Goal: Task Accomplishment & Management: Complete application form

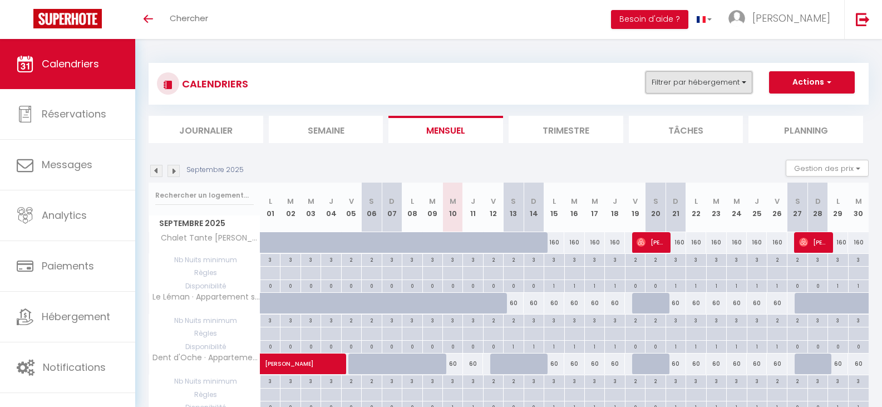
click at [716, 81] on button "Filtrer par hébergement" at bounding box center [699, 82] width 107 height 22
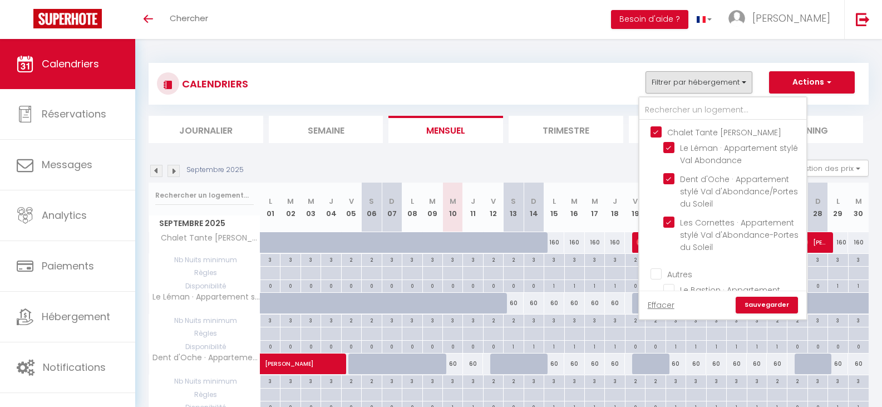
click at [659, 132] on input "Chalet Tante [PERSON_NAME]" at bounding box center [734, 131] width 167 height 11
checkbox input "false"
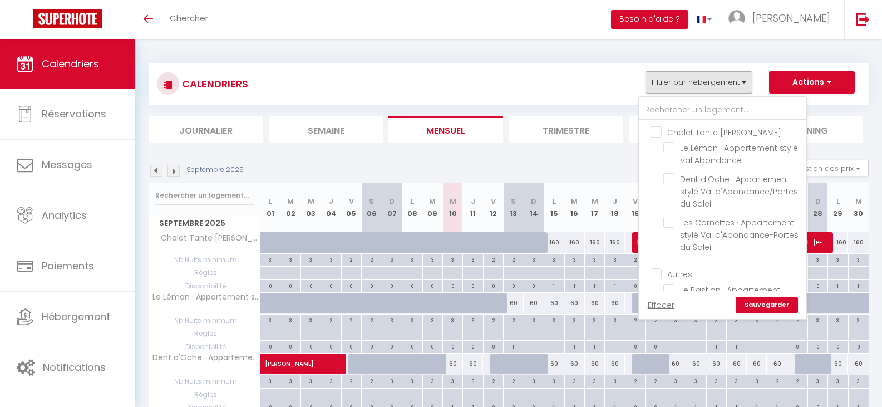
checkbox input "false"
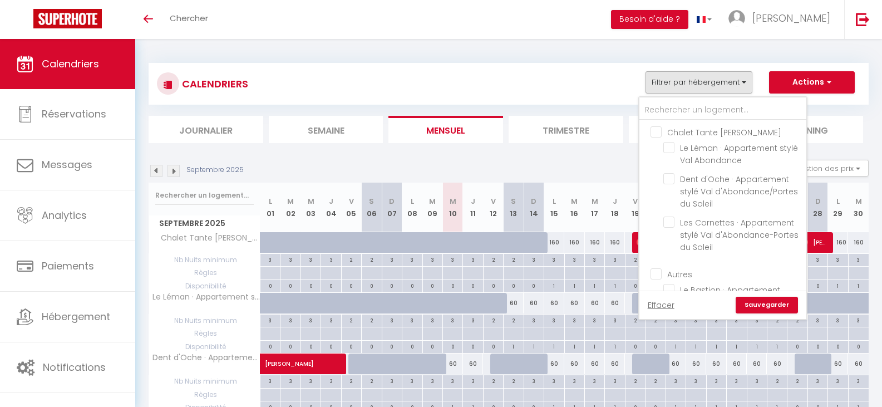
checkbox input "false"
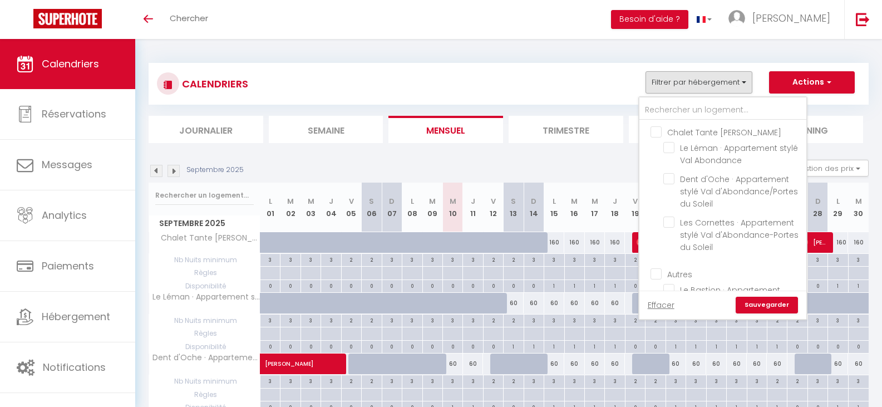
checkbox input "false"
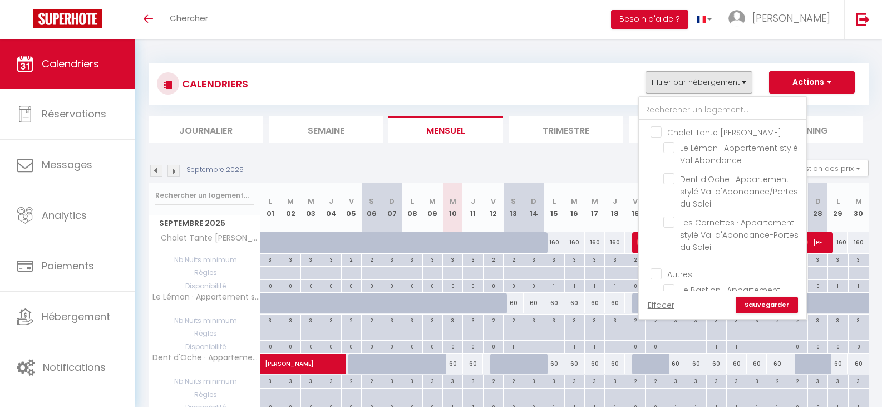
checkbox input "false"
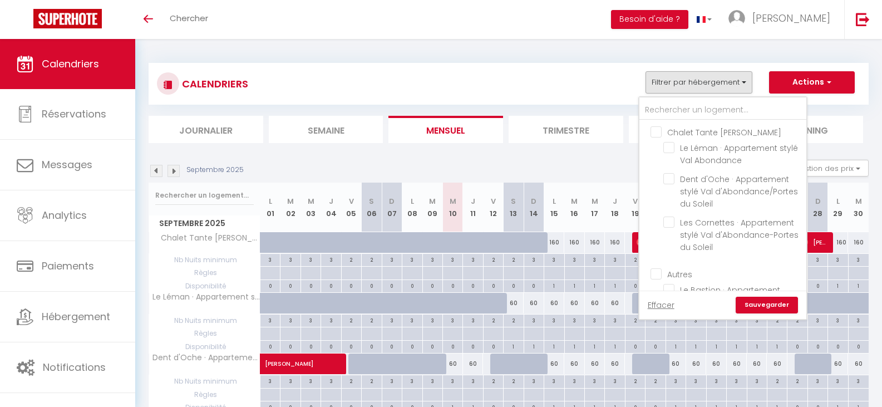
checkbox input "false"
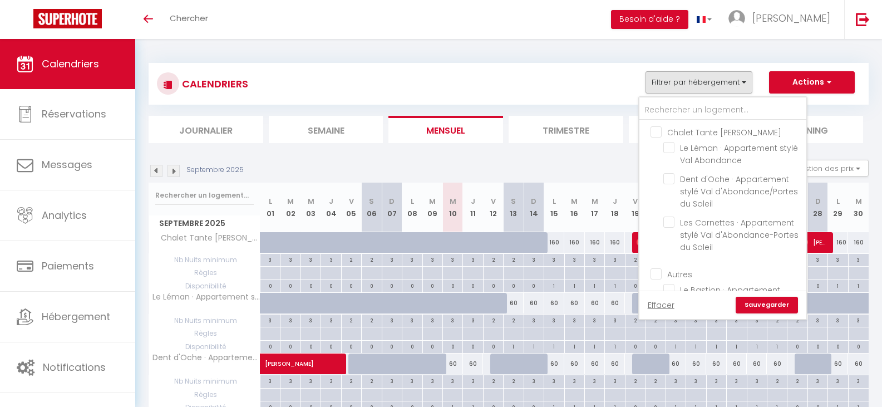
checkbox input "false"
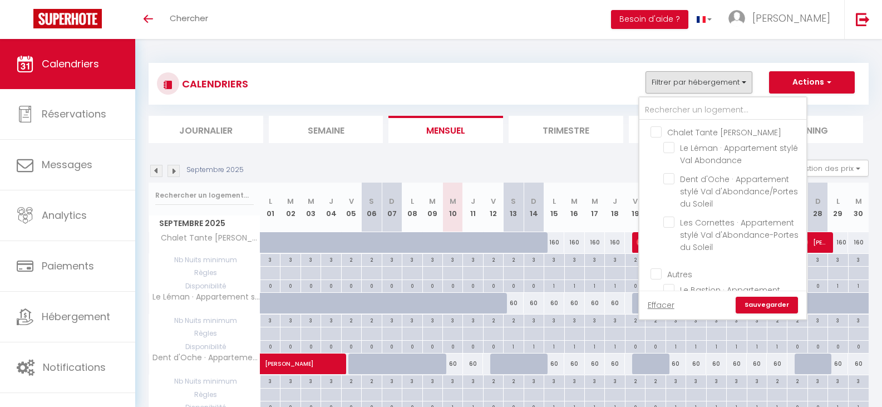
checkbox input "false"
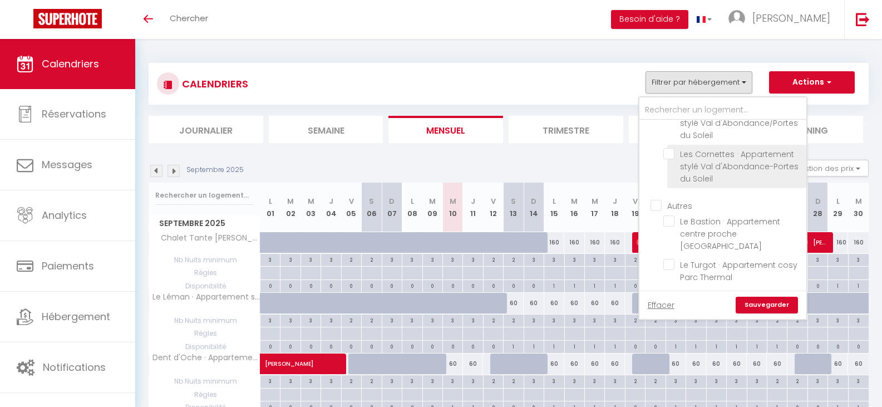
scroll to position [56, 0]
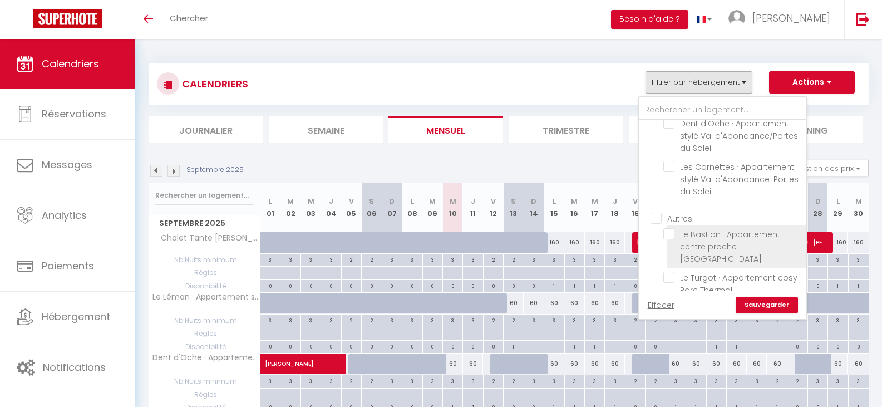
drag, startPoint x: 668, startPoint y: 230, endPoint x: 669, endPoint y: 237, distance: 6.7
click at [669, 230] on input "Le Bastion · Appartement centre proche [GEOGRAPHIC_DATA]" at bounding box center [733, 233] width 139 height 11
checkbox input "true"
checkbox input "false"
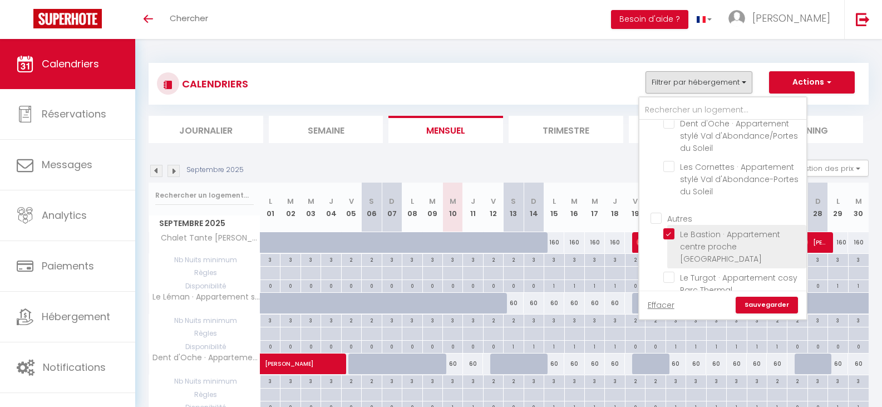
checkbox input "false"
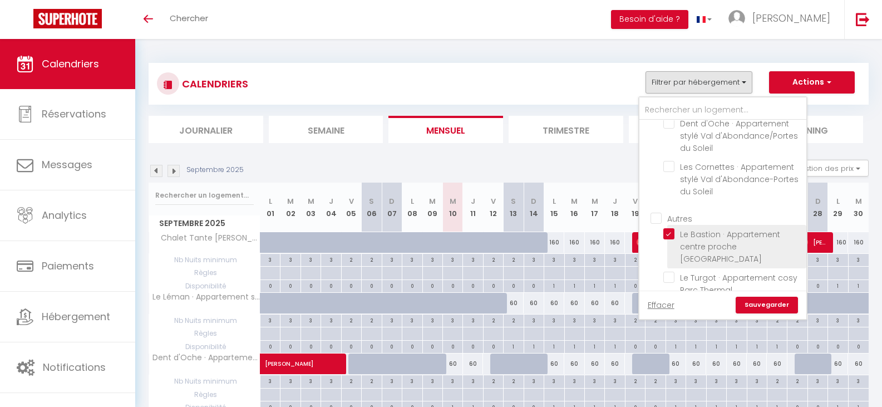
checkbox input "false"
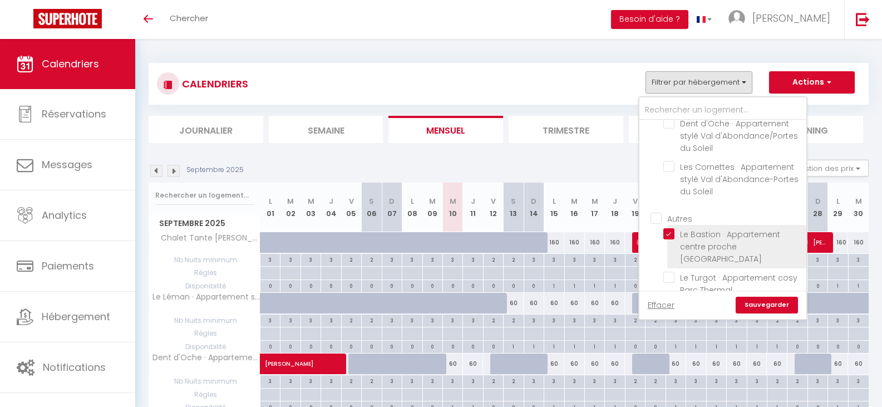
checkbox input "false"
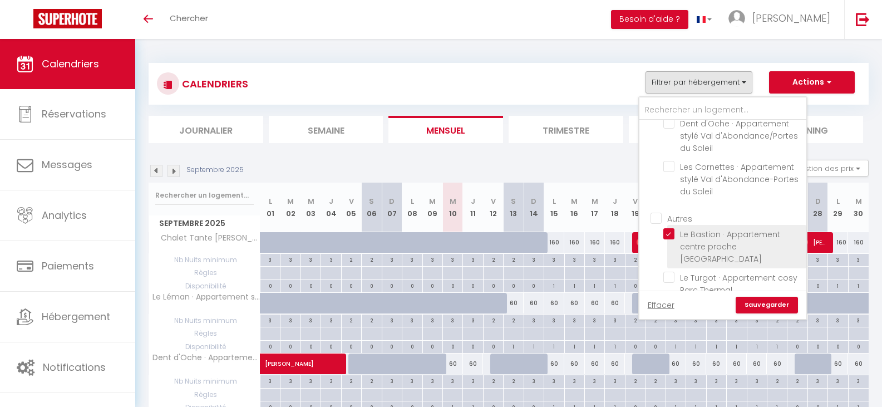
checkbox input "false"
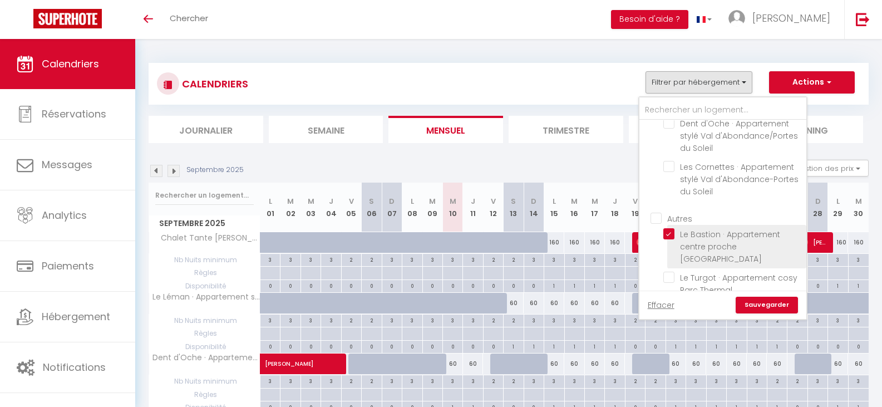
checkbox input "false"
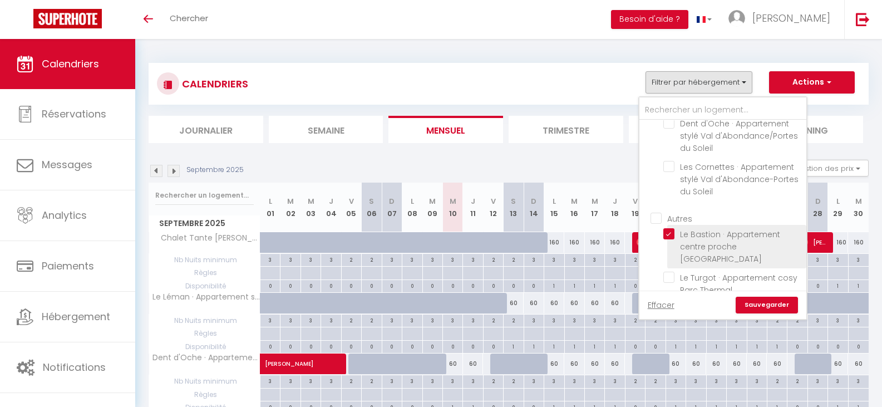
checkbox input "false"
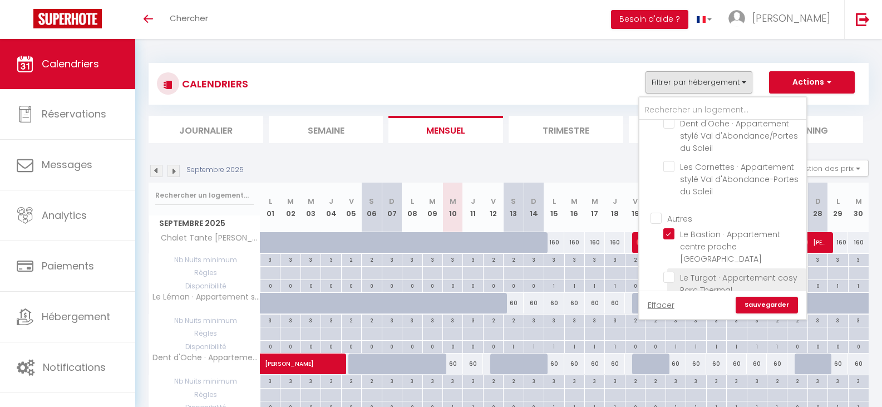
click at [669, 272] on input "Le Turgot · Appartement cosy Parc Thermal" at bounding box center [733, 277] width 139 height 11
checkbox input "true"
checkbox input "false"
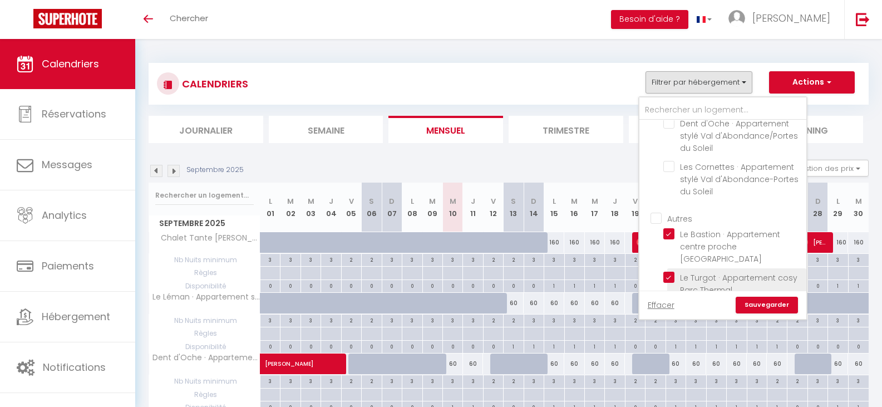
checkbox input "false"
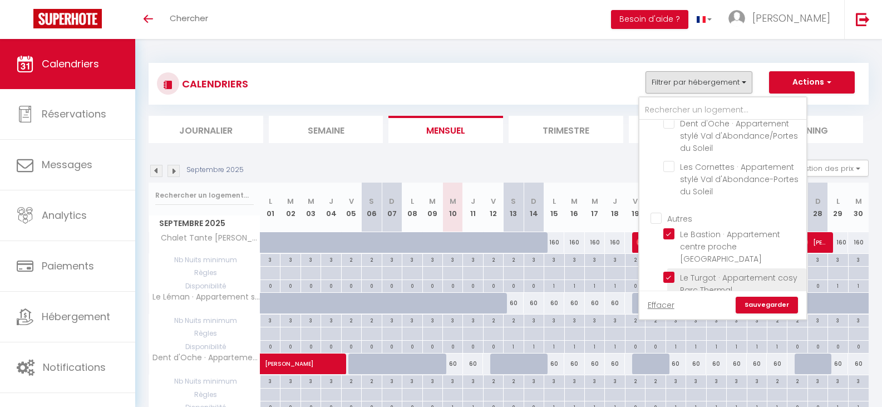
checkbox input "false"
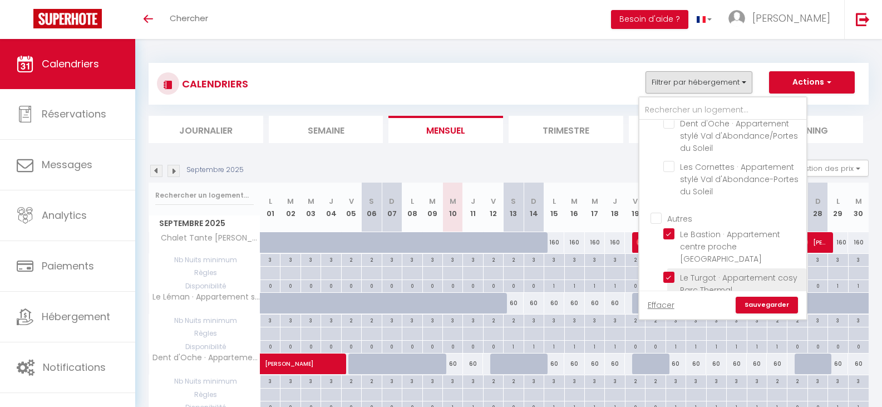
checkbox input "false"
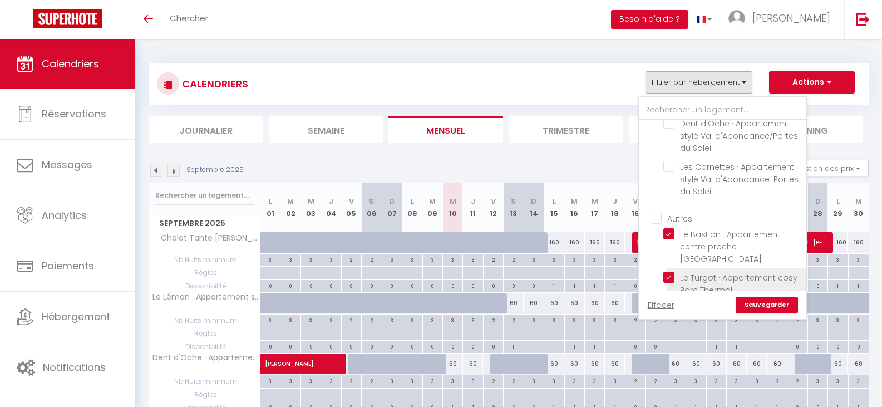
checkbox input "false"
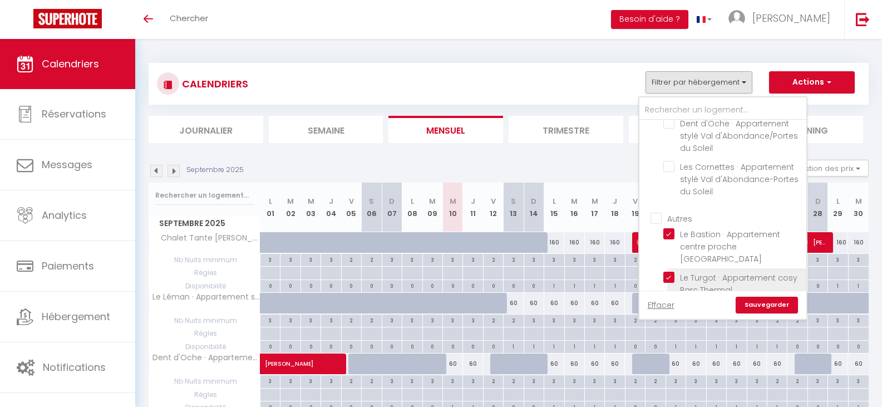
checkbox input "false"
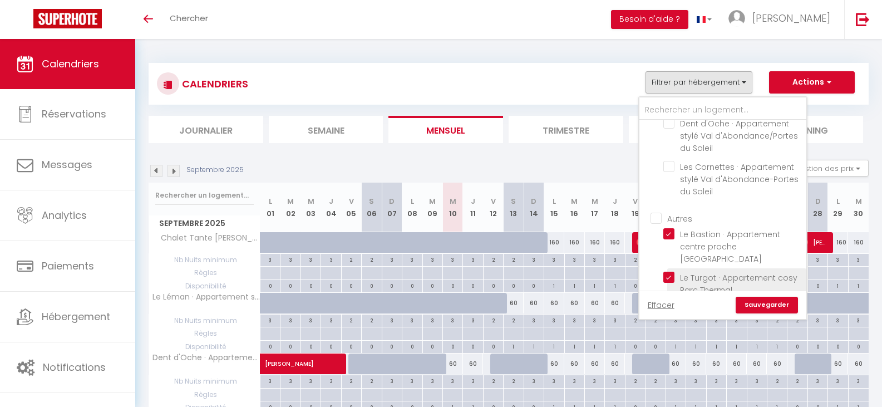
checkbox input "false"
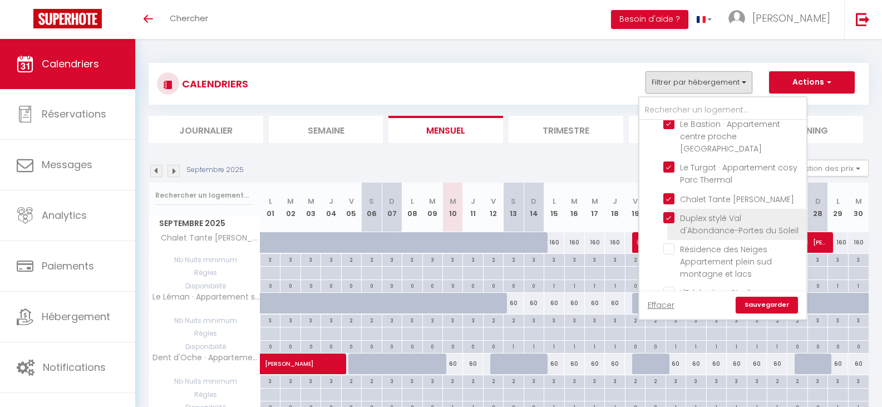
scroll to position [167, 0]
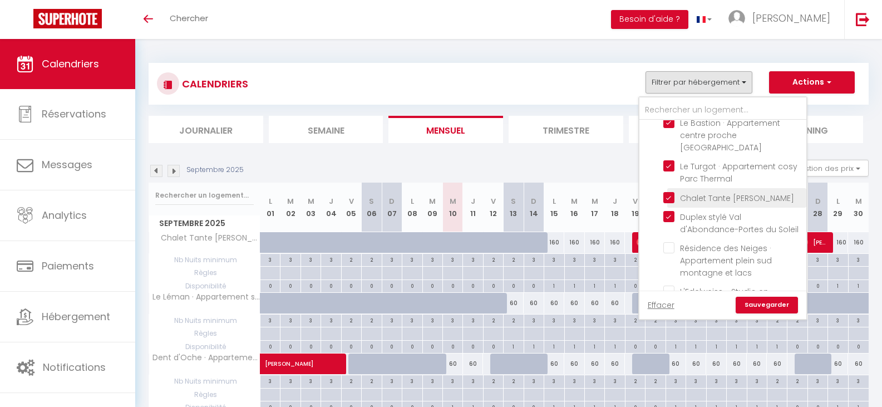
click at [665, 191] on input "Chalet Tante [PERSON_NAME]" at bounding box center [733, 196] width 139 height 11
checkbox input "false"
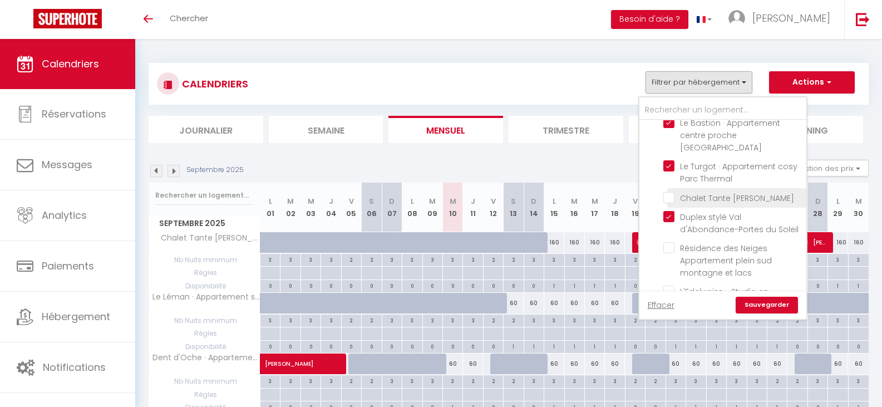
checkbox input "false"
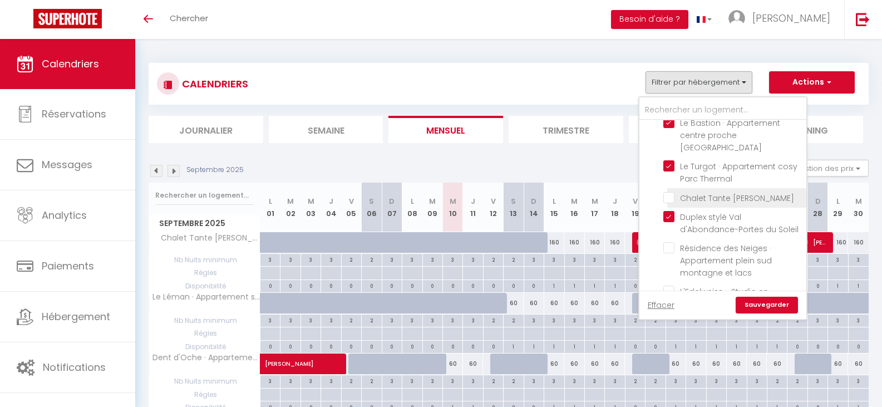
checkbox input "false"
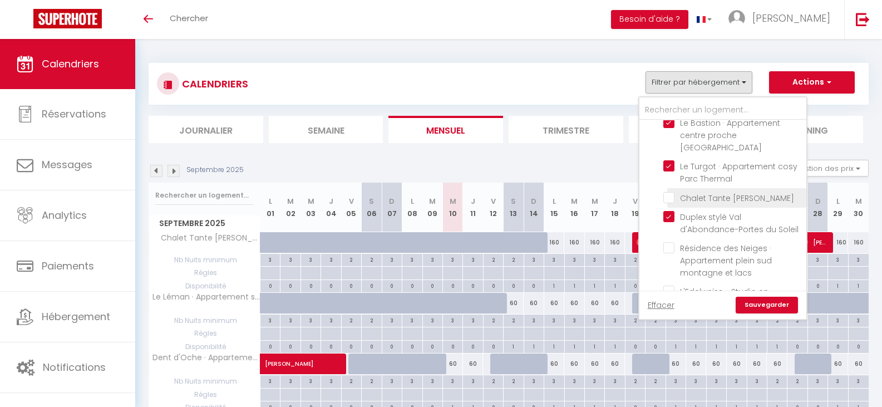
checkbox input "false"
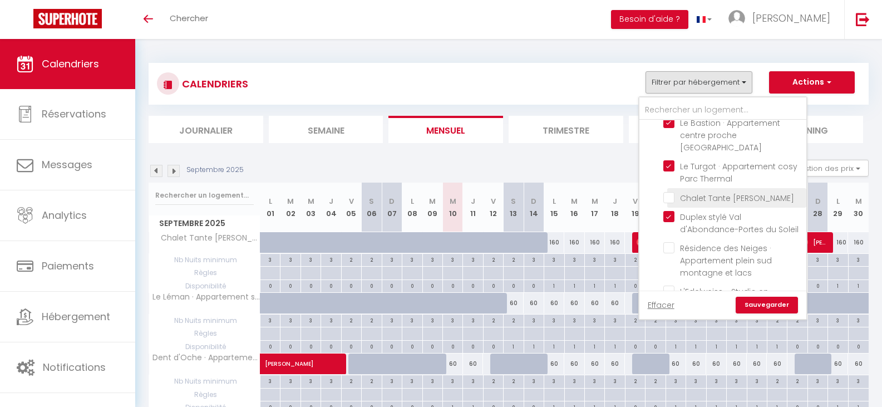
checkbox input "false"
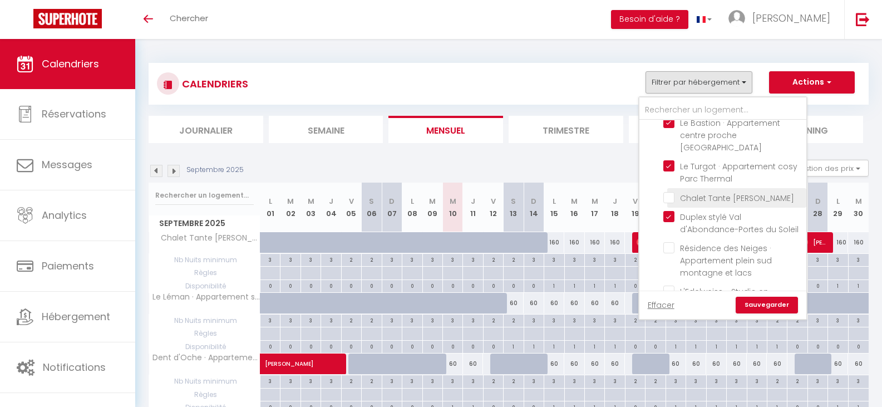
checkbox input "false"
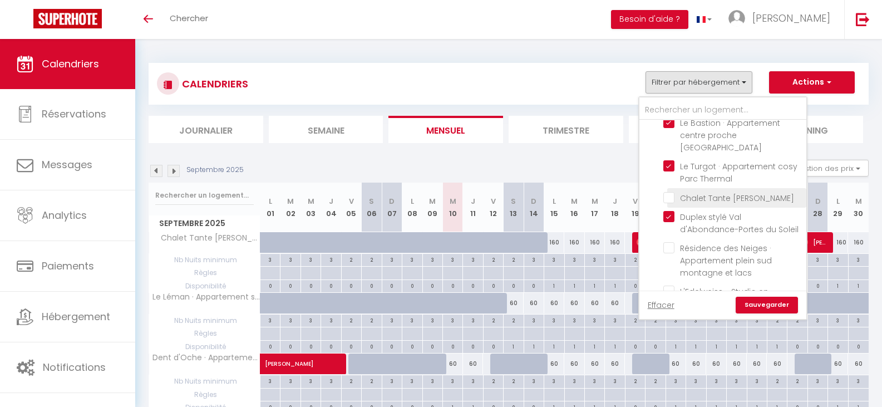
checkbox input "false"
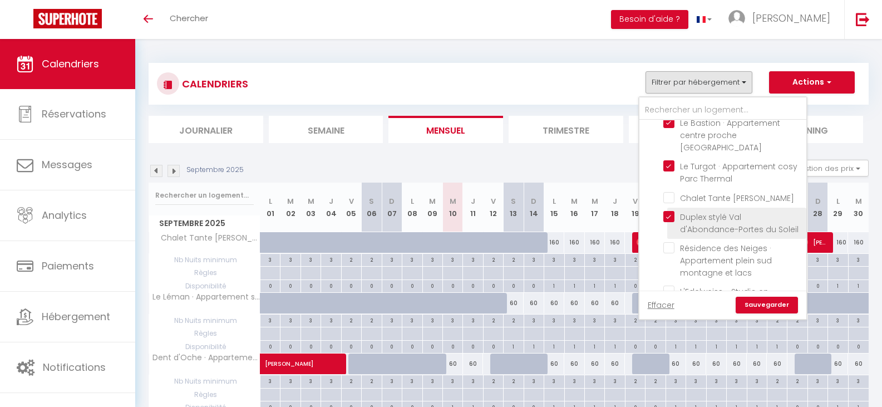
click at [671, 211] on input "Duplex stylé Val d'Abondance-Portes du Soleil" at bounding box center [733, 216] width 139 height 11
checkbox input "false"
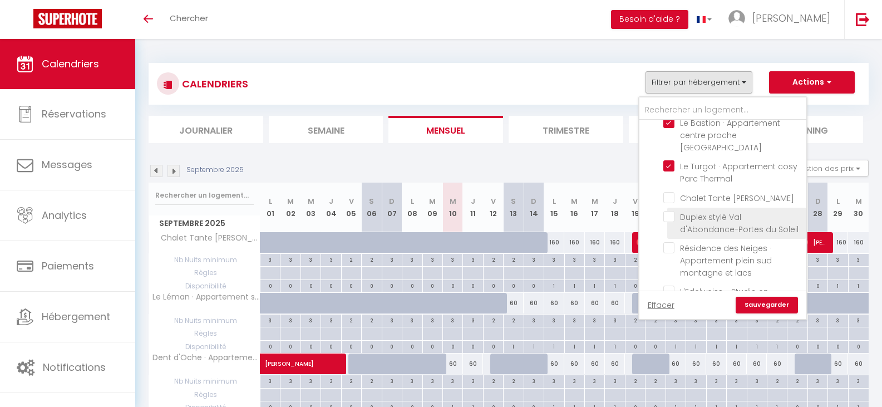
checkbox input "false"
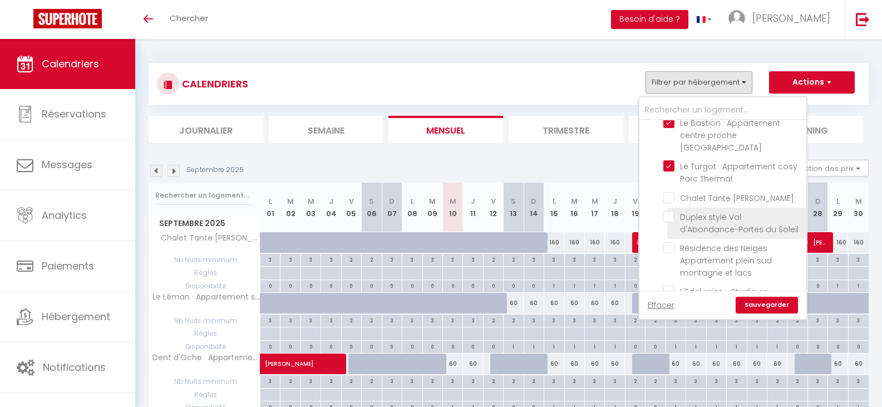
checkbox input "false"
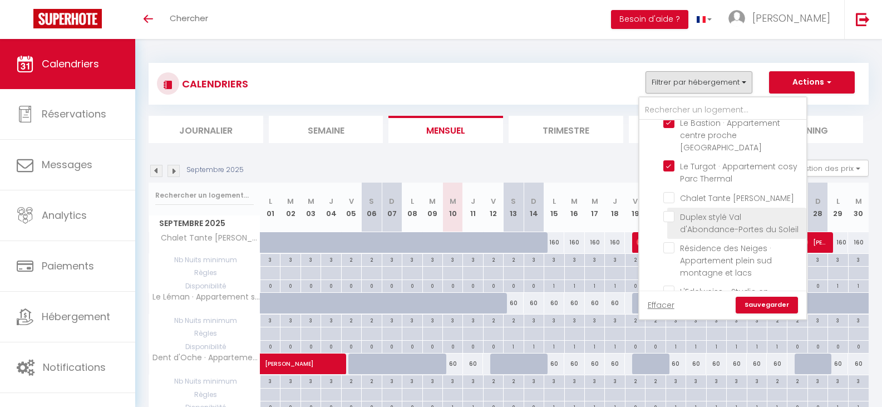
checkbox input "false"
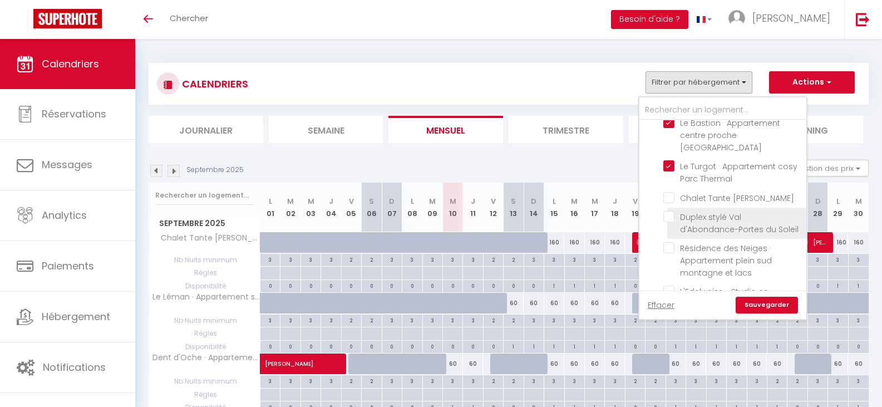
checkbox input "false"
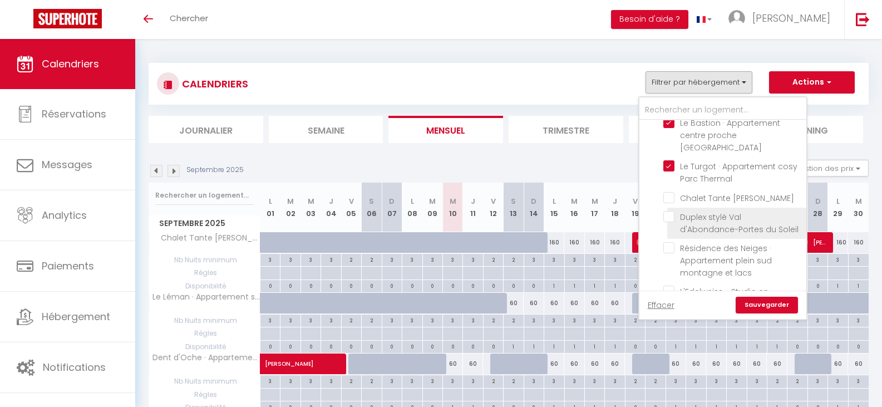
checkbox input "false"
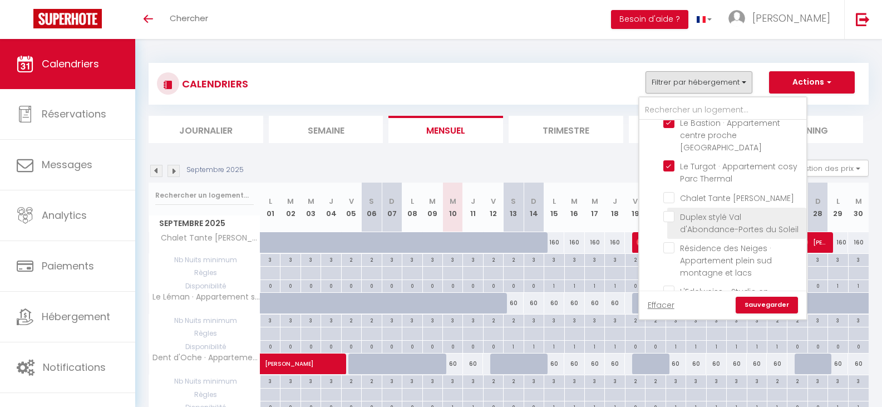
checkbox input "false"
click at [771, 302] on link "Sauvegarder" at bounding box center [767, 305] width 62 height 17
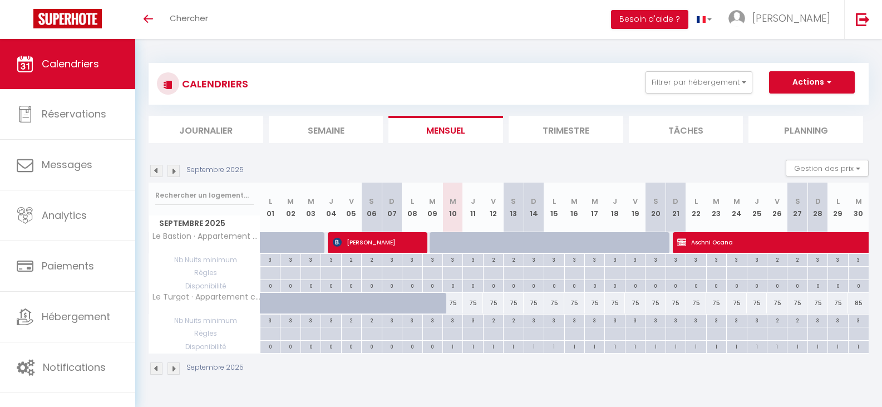
click at [152, 170] on img at bounding box center [156, 171] width 12 height 12
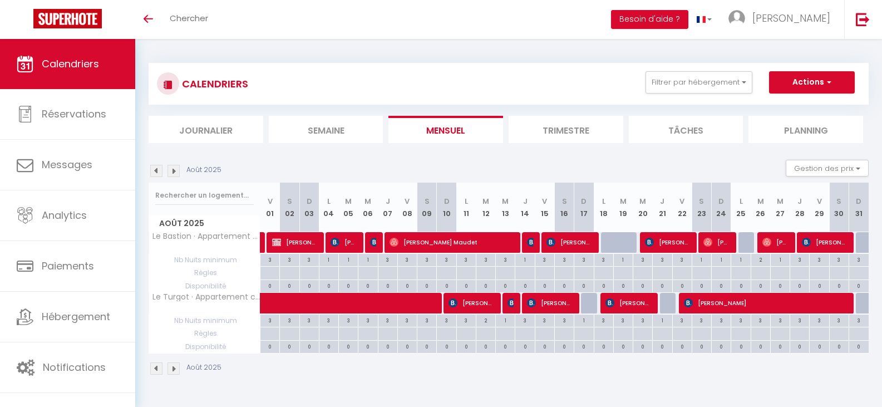
click at [173, 171] on img at bounding box center [174, 171] width 12 height 12
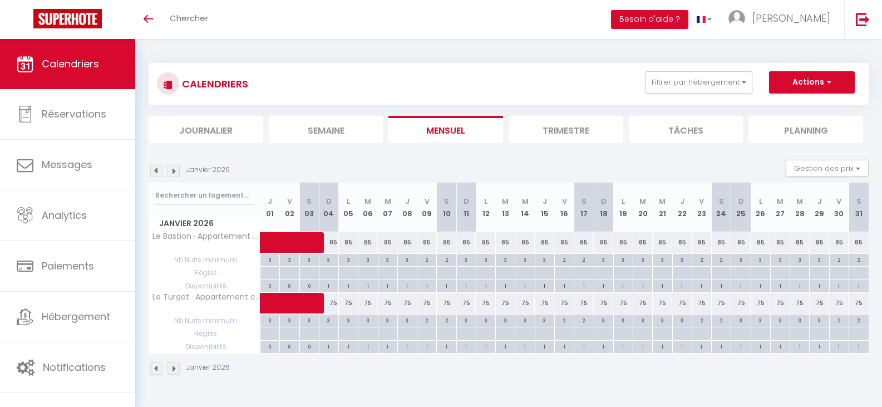
click at [173, 171] on img at bounding box center [174, 171] width 12 height 12
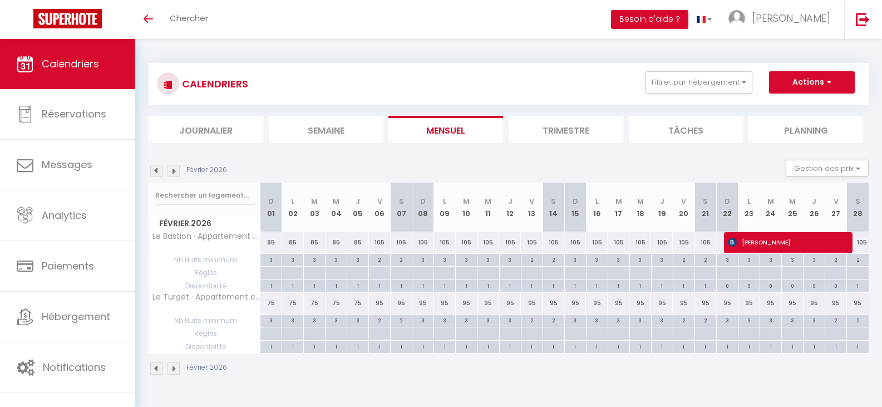
click at [173, 171] on img at bounding box center [174, 171] width 12 height 12
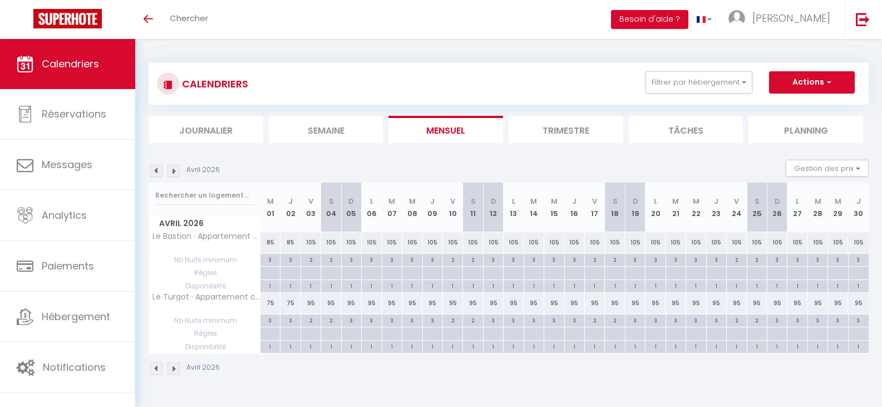
click at [173, 171] on img at bounding box center [174, 171] width 12 height 12
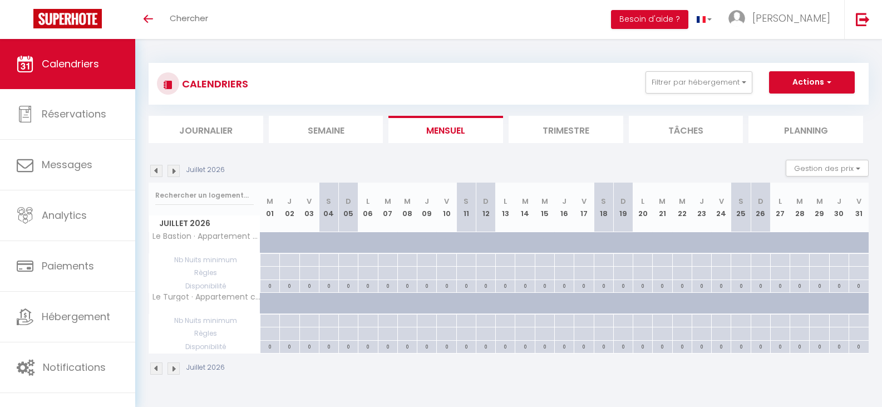
click at [173, 171] on img at bounding box center [174, 171] width 12 height 12
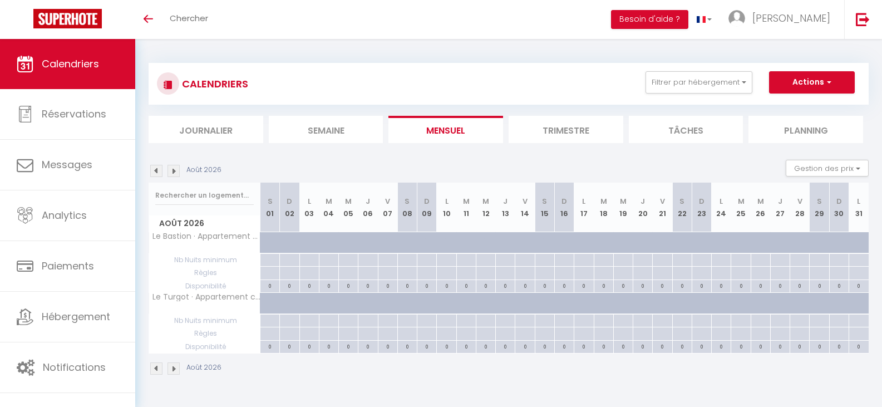
click at [175, 170] on img at bounding box center [174, 171] width 12 height 12
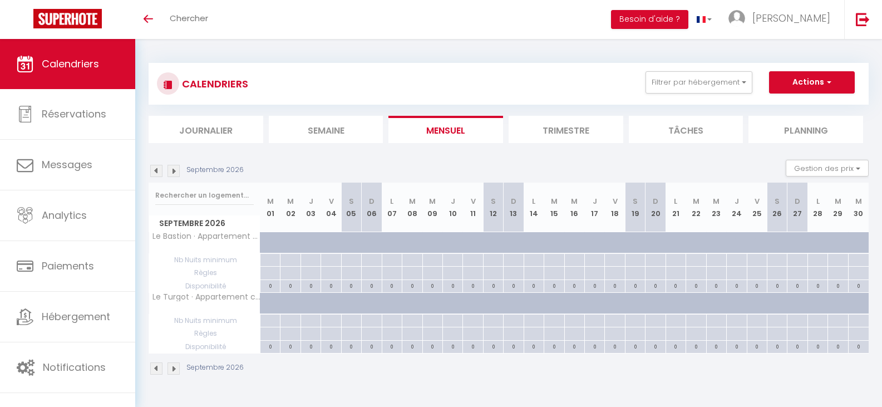
click at [311, 306] on div at bounding box center [318, 309] width 20 height 21
select select "1"
type input "Jeu 03 Septembre 2026"
type input "Ven 04 Septembre 2026"
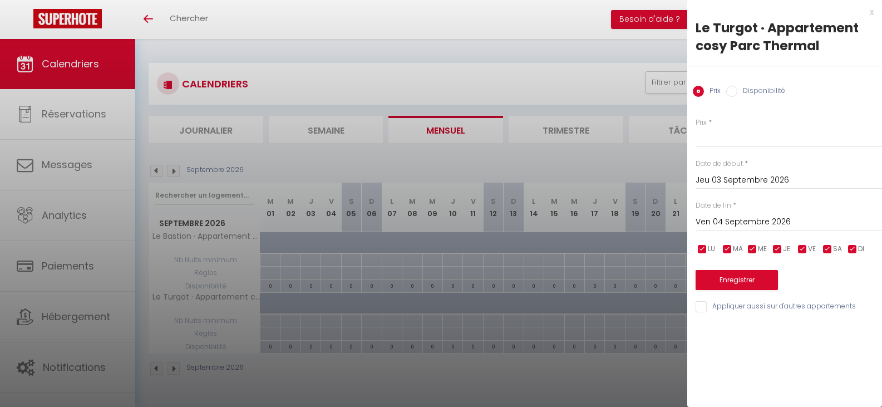
click at [743, 86] on label "Disponibilité" at bounding box center [762, 92] width 48 height 12
click at [738, 86] on input "Disponibilité" at bounding box center [731, 91] width 11 height 11
radio input "true"
radio input "false"
click at [812, 221] on input "Ven 04 Septembre 2026" at bounding box center [789, 223] width 186 height 14
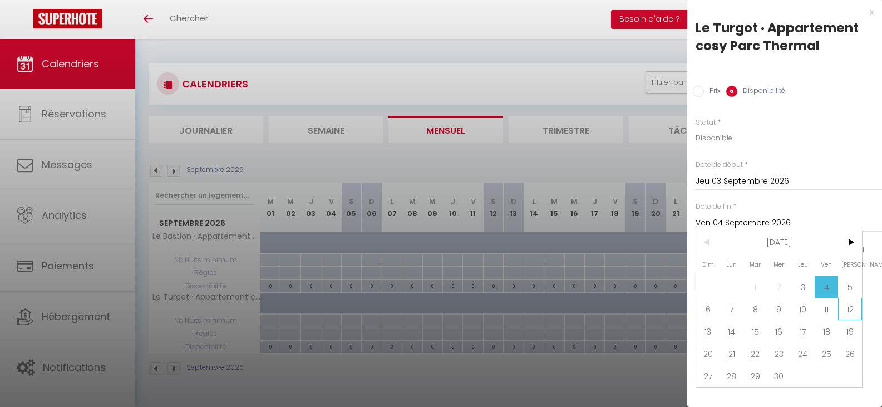
click at [848, 313] on span "12" at bounding box center [850, 309] width 24 height 22
type input "[DATE]"
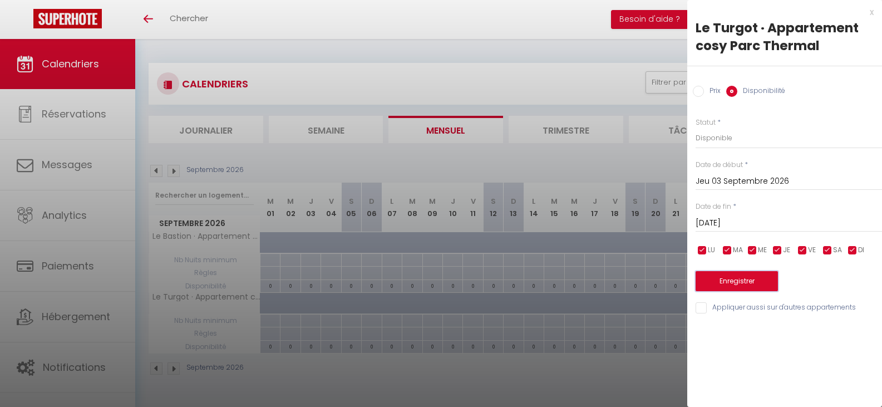
click at [762, 279] on button "Enregistrer" at bounding box center [737, 281] width 82 height 20
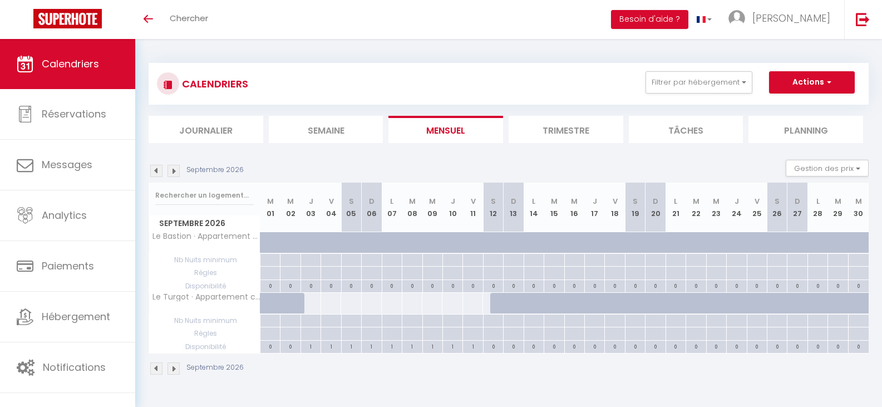
click at [314, 304] on div at bounding box center [310, 303] width 21 height 21
select select "1"
type input "Jeu 03 Septembre 2026"
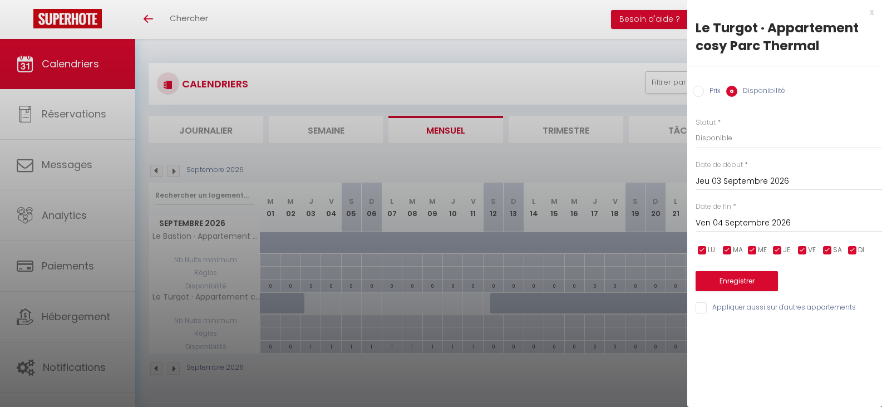
click at [812, 222] on input "Ven 04 Septembre 2026" at bounding box center [789, 223] width 186 height 14
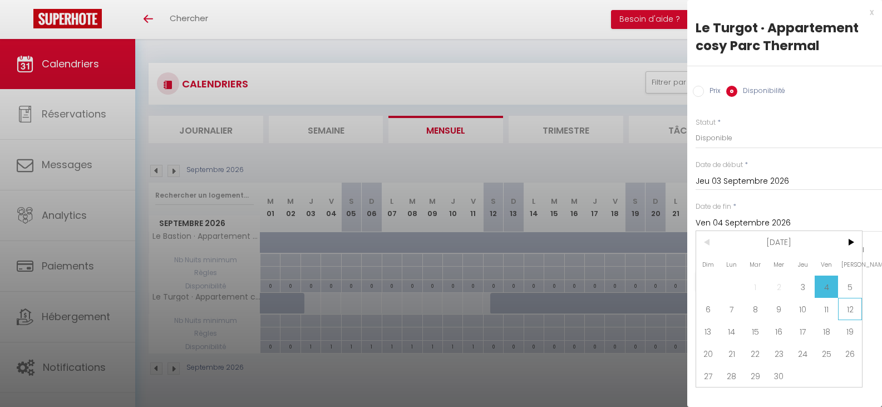
drag, startPoint x: 850, startPoint y: 310, endPoint x: 808, endPoint y: 272, distance: 56.7
click at [849, 309] on span "12" at bounding box center [850, 309] width 24 height 22
type input "[DATE]"
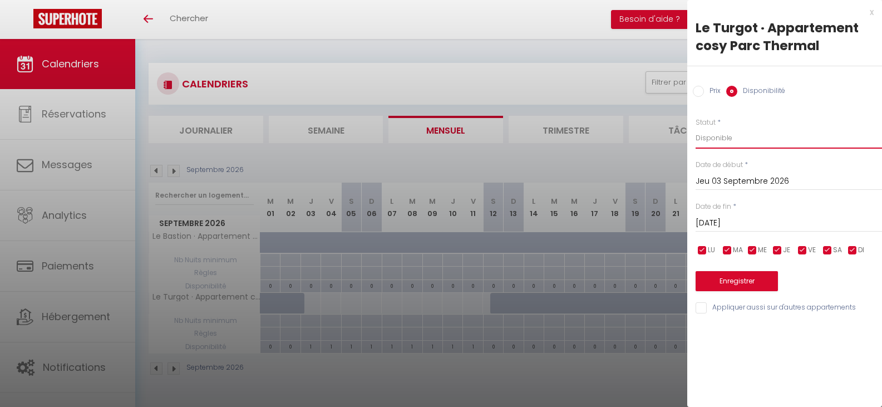
click at [772, 136] on select "Disponible Indisponible" at bounding box center [789, 137] width 186 height 21
select select "0"
click at [696, 127] on select "Disponible Indisponible" at bounding box center [789, 137] width 186 height 21
click at [770, 279] on button "Enregistrer" at bounding box center [737, 281] width 82 height 20
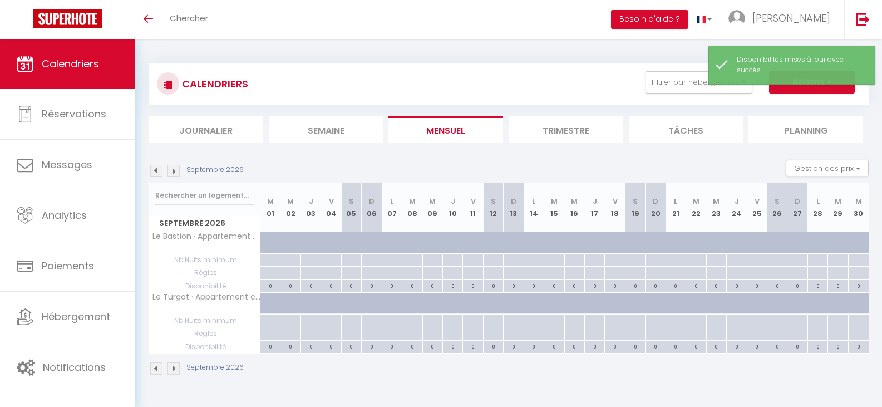
click at [492, 302] on div at bounding box center [500, 309] width 20 height 21
select select "1"
type input "[DATE]"
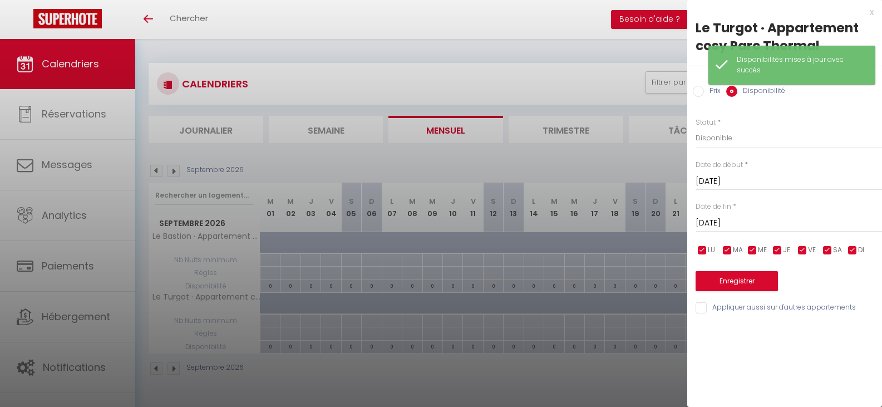
click at [817, 225] on input "[DATE]" at bounding box center [789, 223] width 186 height 14
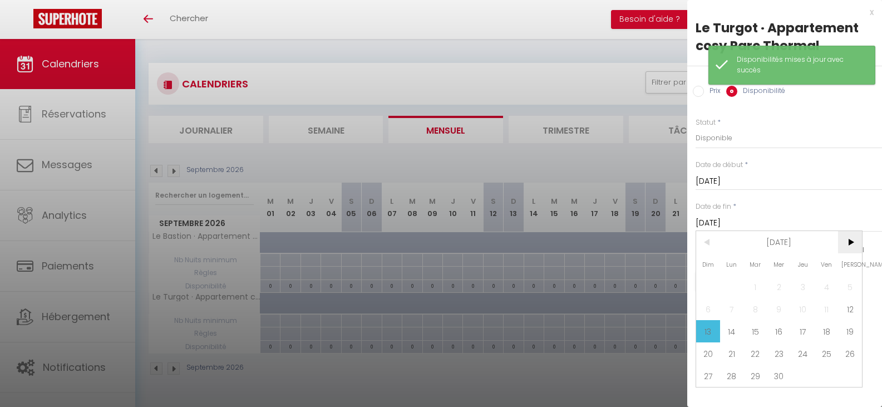
click at [849, 236] on span ">" at bounding box center [850, 242] width 24 height 22
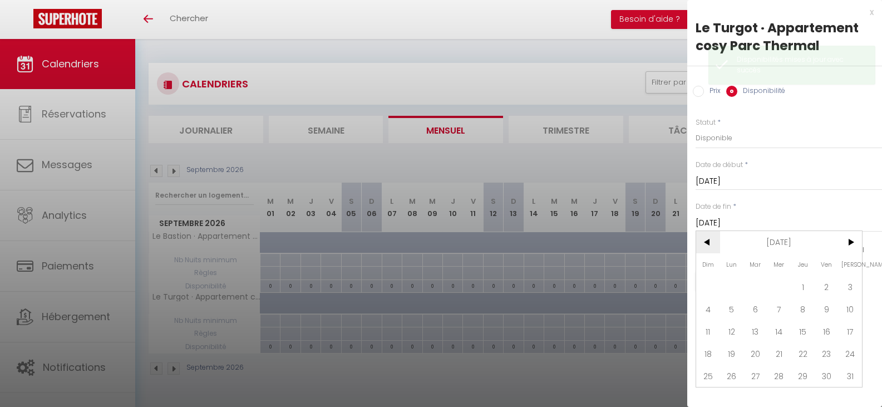
click at [707, 242] on span "<" at bounding box center [708, 242] width 24 height 22
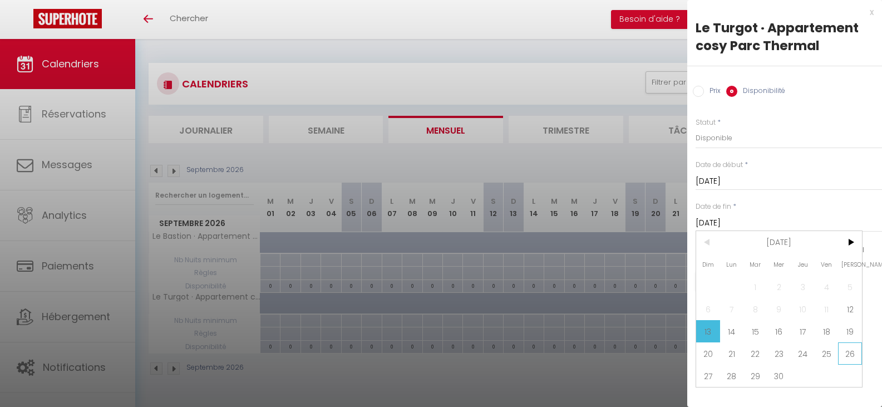
click at [852, 359] on span "26" at bounding box center [850, 353] width 24 height 22
type input "[DATE]"
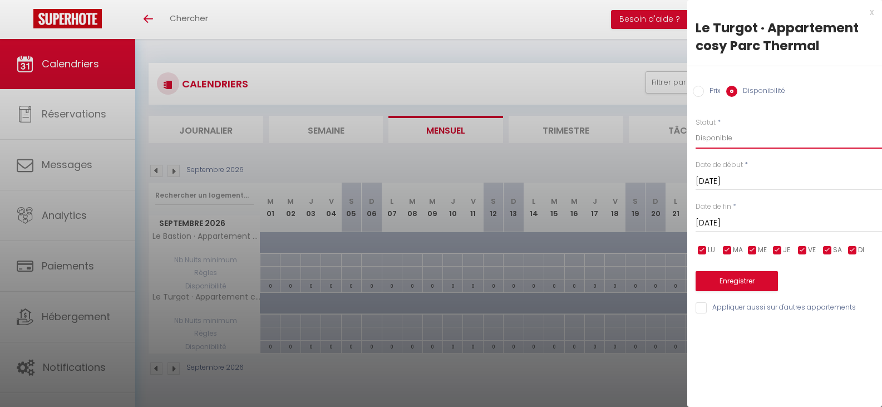
click at [753, 134] on select "Disponible Indisponible" at bounding box center [789, 137] width 186 height 21
click at [744, 282] on button "Enregistrer" at bounding box center [737, 281] width 82 height 20
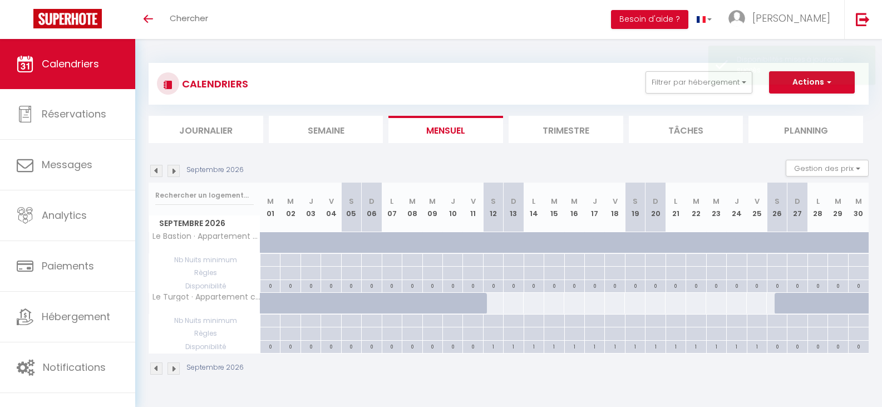
click at [783, 299] on div at bounding box center [785, 303] width 20 height 21
select select "1"
type input "[DATE]"
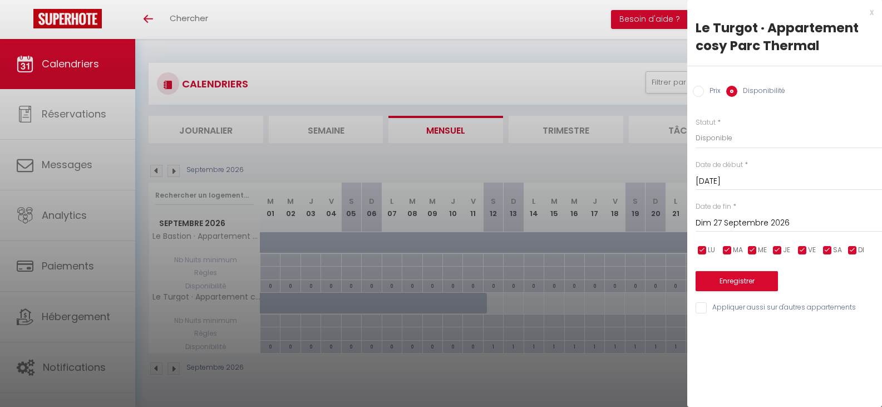
click at [818, 215] on div "[DATE] < [DATE] > Dim Lun Mar Mer Jeu Ven Sam 1 2 3 4 5 6 7 8 9 10 11 12 13 14 …" at bounding box center [789, 222] width 186 height 20
click at [815, 220] on input "Dim 27 Septembre 2026" at bounding box center [789, 223] width 186 height 14
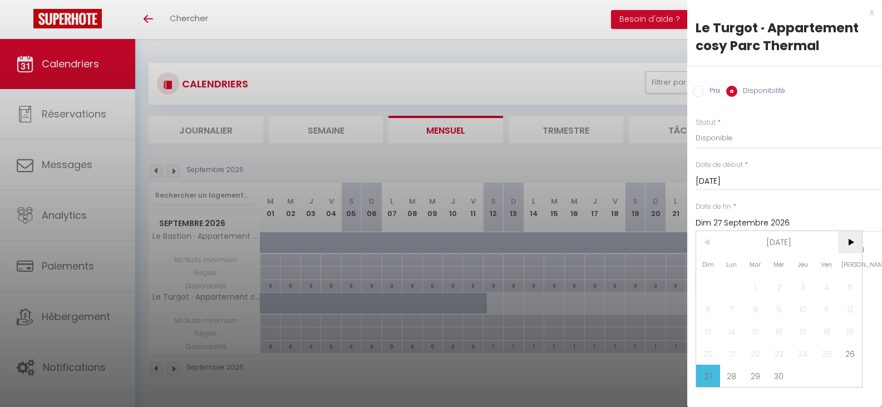
click at [848, 237] on span ">" at bounding box center [850, 242] width 24 height 22
click at [849, 292] on span "3" at bounding box center [850, 287] width 24 height 22
type input "[PERSON_NAME][DATE]"
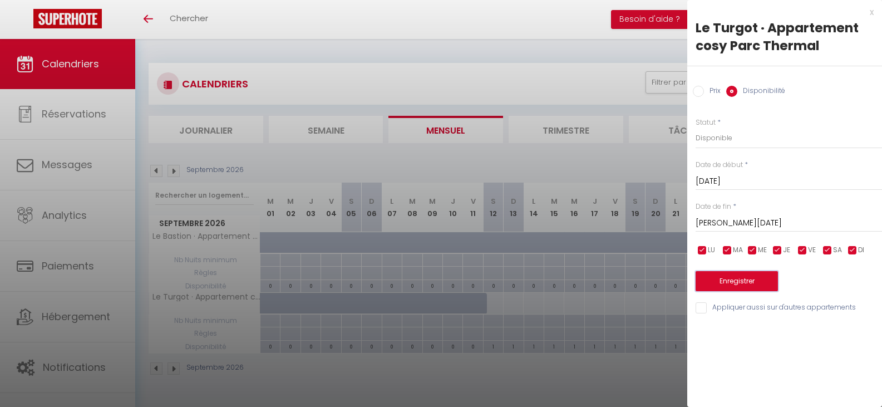
click at [741, 278] on button "Enregistrer" at bounding box center [737, 281] width 82 height 20
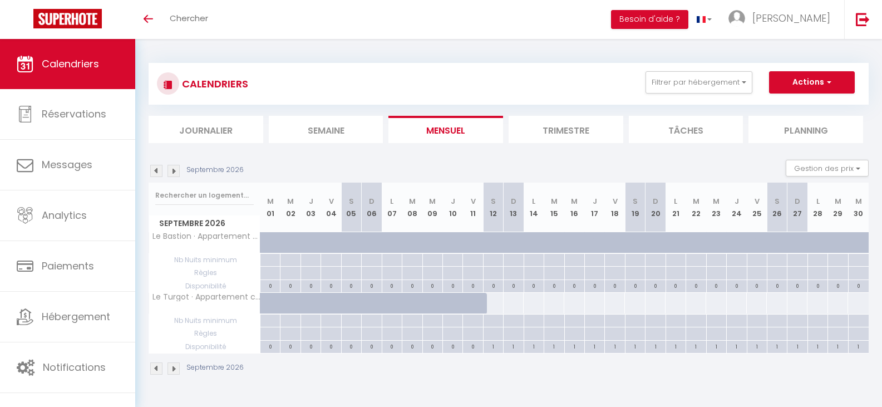
click at [173, 171] on img at bounding box center [174, 171] width 12 height 12
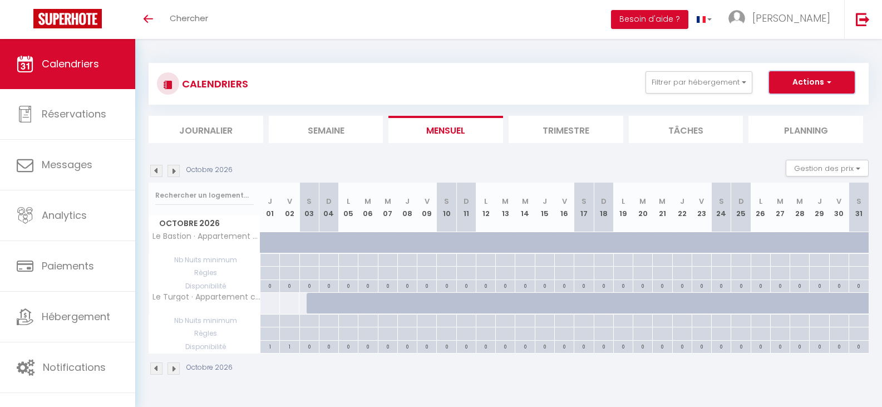
click at [787, 86] on button "Actions" at bounding box center [812, 82] width 86 height 22
click at [779, 107] on link "Nouvelle réservation" at bounding box center [800, 108] width 97 height 17
select select
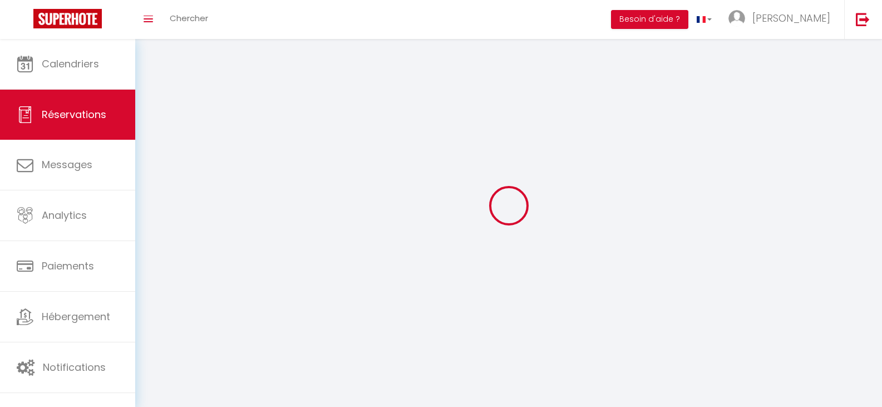
select select
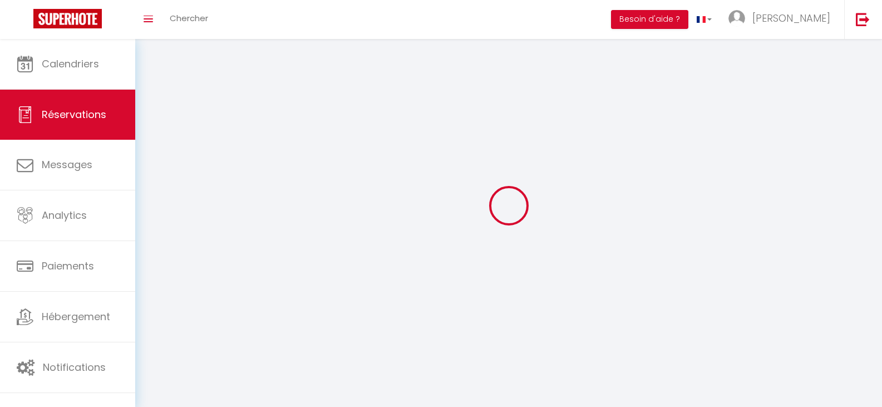
select select
checkbox input "false"
select select
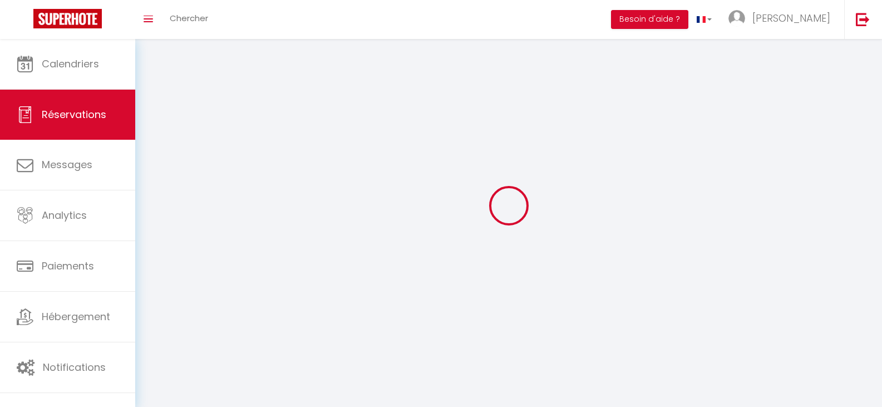
select select
checkbox input "false"
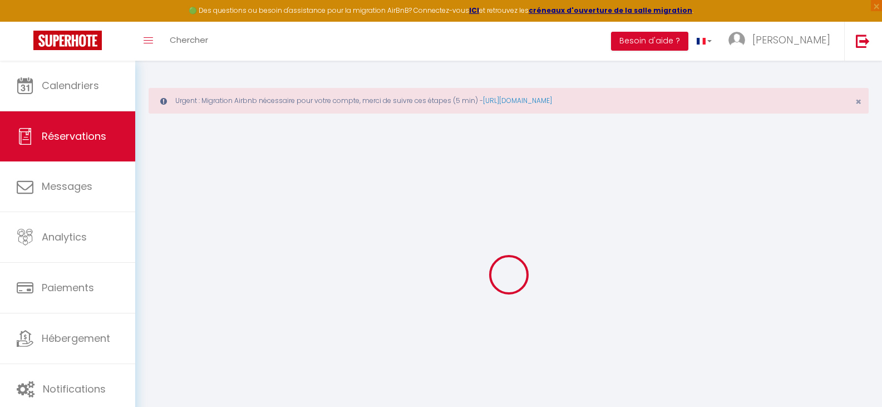
select select
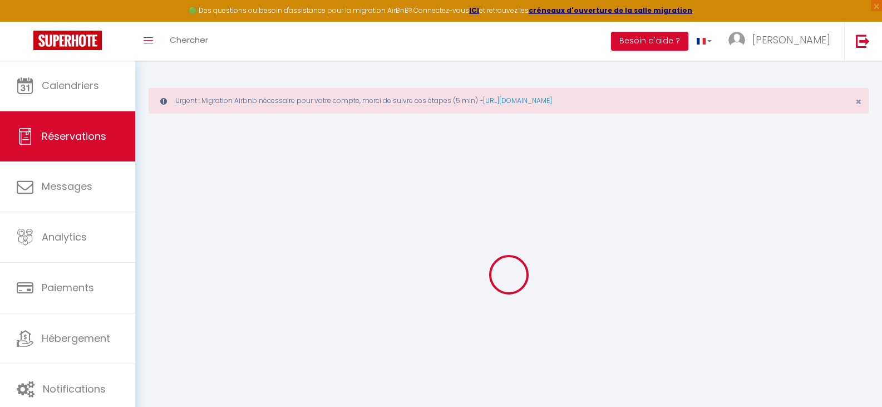
select select
checkbox input "false"
select select
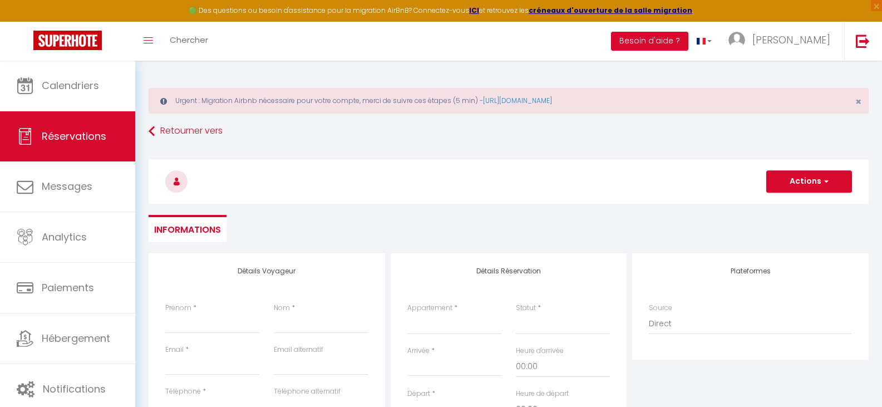
select select
click at [207, 327] on input "Prénom" at bounding box center [212, 323] width 94 height 20
click at [302, 330] on input "Nom" at bounding box center [321, 323] width 94 height 20
click at [188, 366] on input "Email client" at bounding box center [212, 365] width 94 height 20
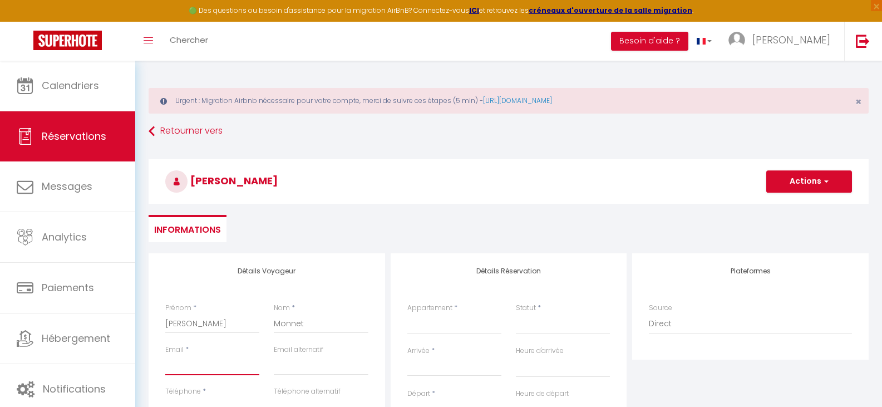
paste input "0679396955"
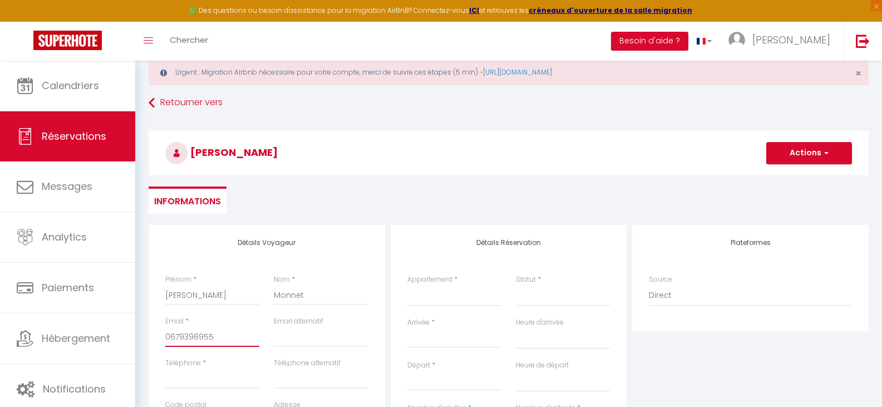
scroll to position [56, 0]
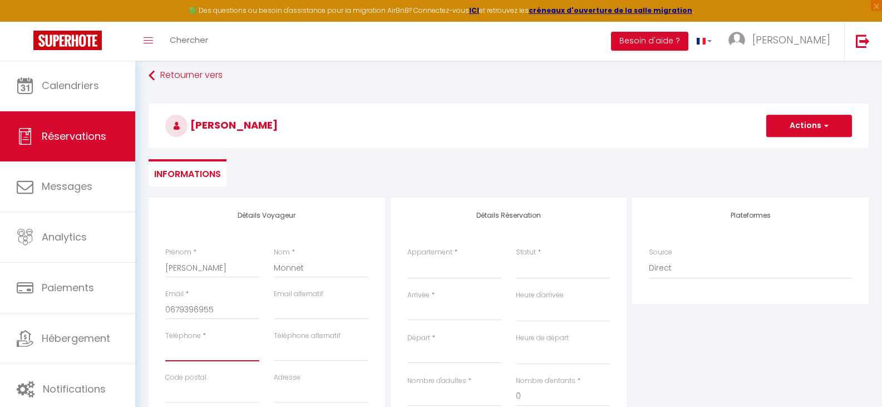
click at [174, 351] on input "Téléphone" at bounding box center [212, 351] width 94 height 20
paste input "0679396955"
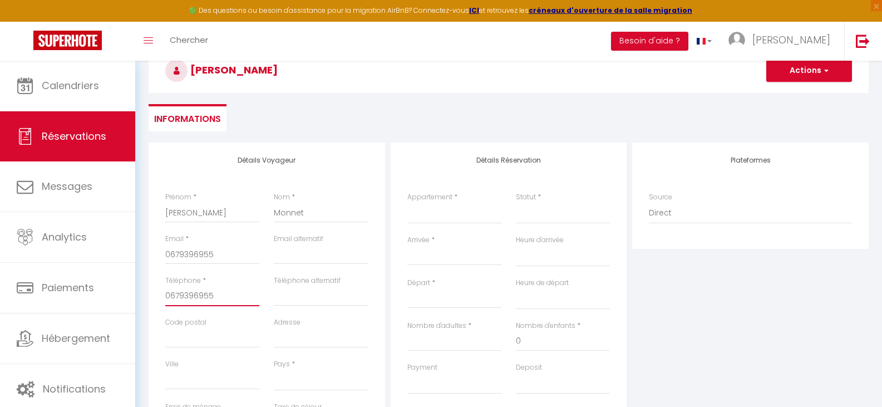
scroll to position [111, 0]
click at [294, 384] on select "[GEOGRAPHIC_DATA] [GEOGRAPHIC_DATA] [GEOGRAPHIC_DATA] [GEOGRAPHIC_DATA] [GEOGRA…" at bounding box center [321, 379] width 94 height 21
click at [274, 369] on select "[GEOGRAPHIC_DATA] [GEOGRAPHIC_DATA] [GEOGRAPHIC_DATA] [GEOGRAPHIC_DATA] [GEOGRA…" at bounding box center [321, 379] width 94 height 21
drag, startPoint x: 210, startPoint y: 252, endPoint x: 146, endPoint y: 248, distance: 63.6
click at [146, 248] on div "Détails Voyageur Prénom * [PERSON_NAME] * Monnet Email * 0679396955 Email alter…" at bounding box center [267, 341] width 242 height 398
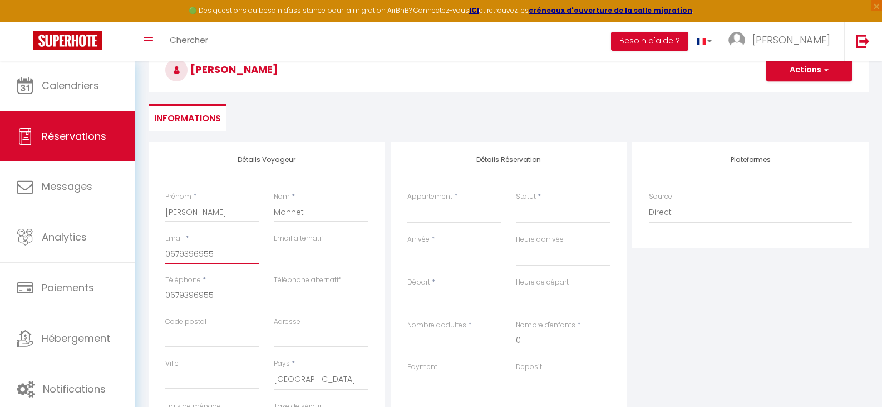
paste input "[PERSON_NAME][EMAIL_ADDRESS][DOMAIN_NAME]"
click at [427, 214] on select "Le Bastion · Appartement centre proche lac et thermes Le Turgot · Appartement c…" at bounding box center [454, 212] width 94 height 21
click at [407, 202] on select "Le Bastion · Appartement centre proche lac et thermes Le Turgot · Appartement c…" at bounding box center [454, 212] width 94 height 21
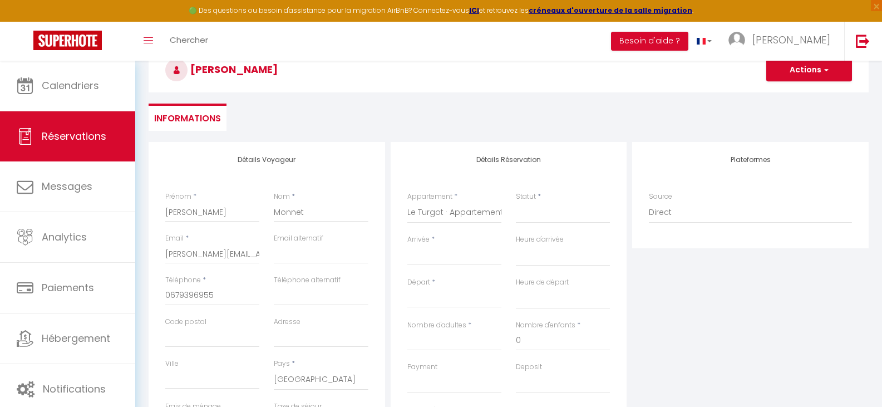
click at [446, 260] on input "Arrivée" at bounding box center [454, 256] width 94 height 14
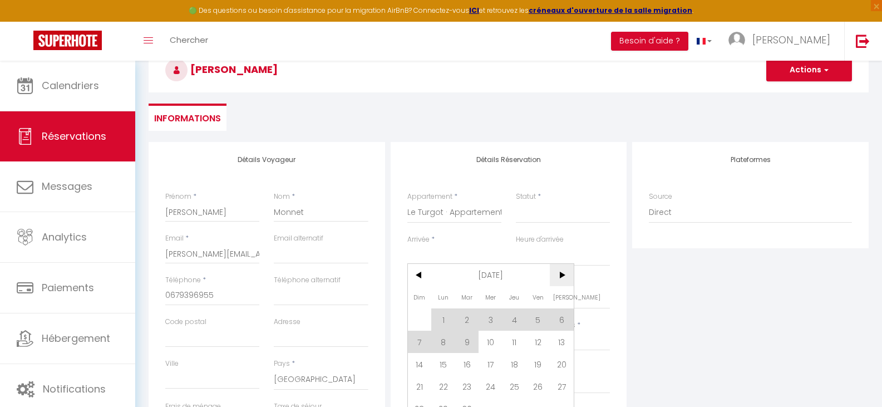
click at [561, 275] on span ">" at bounding box center [562, 275] width 24 height 22
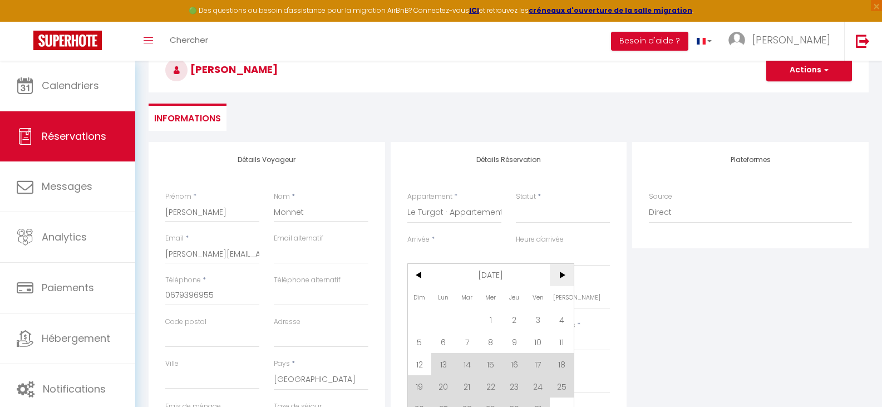
click at [561, 275] on span ">" at bounding box center [562, 275] width 24 height 22
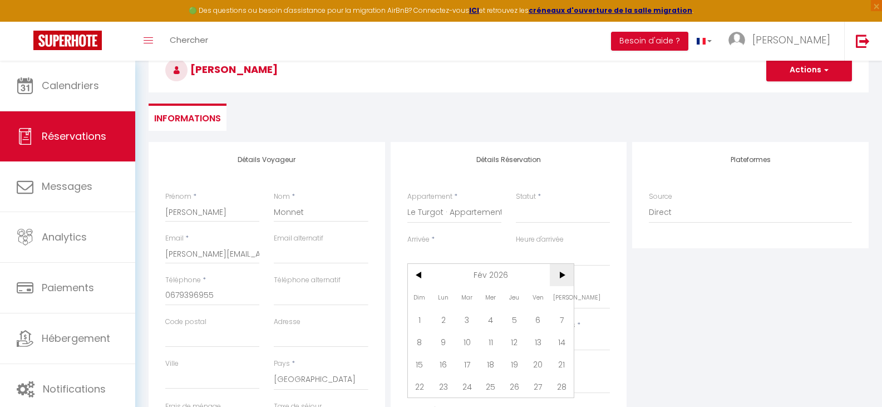
click at [562, 275] on span ">" at bounding box center [562, 275] width 24 height 22
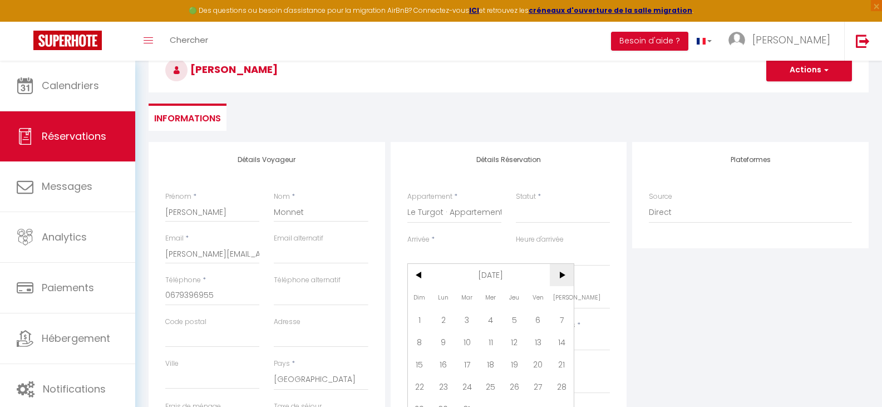
click at [562, 275] on span ">" at bounding box center [562, 275] width 24 height 22
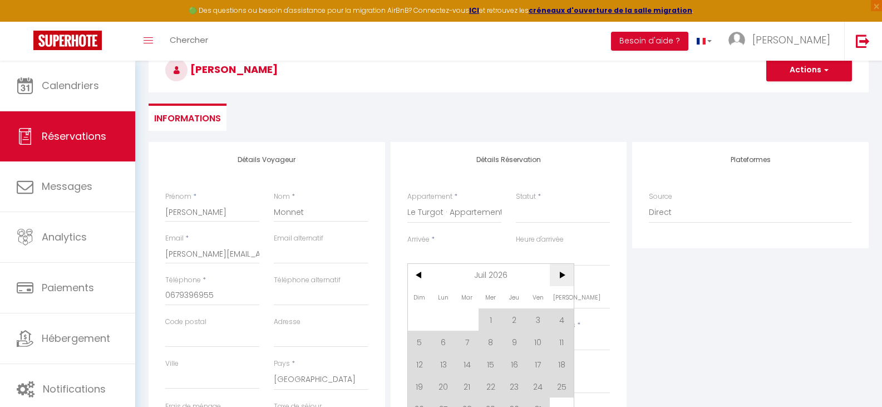
click at [562, 275] on span ">" at bounding box center [562, 275] width 24 height 22
click at [422, 275] on span "<" at bounding box center [420, 275] width 24 height 22
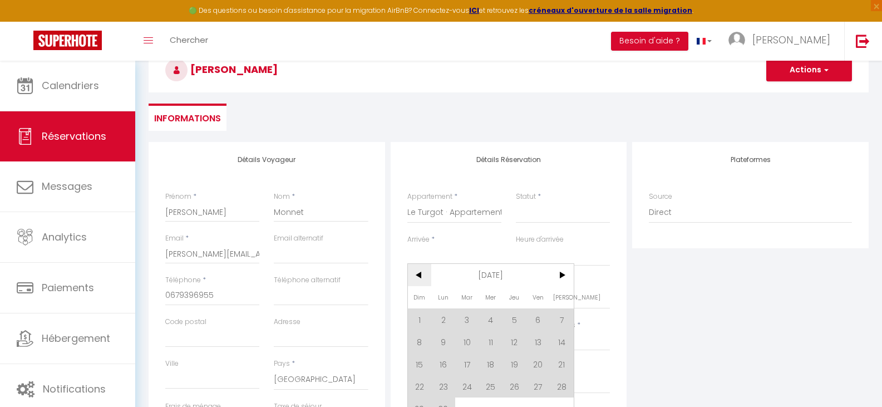
click at [422, 275] on span "<" at bounding box center [420, 275] width 24 height 22
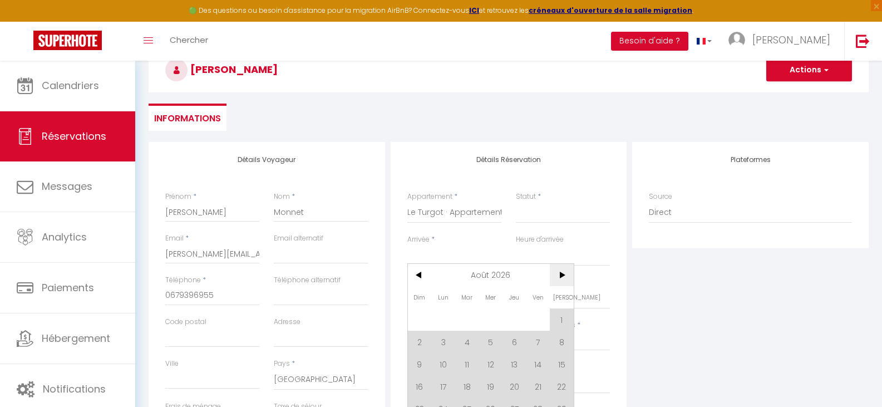
click at [562, 276] on span ">" at bounding box center [562, 275] width 24 height 22
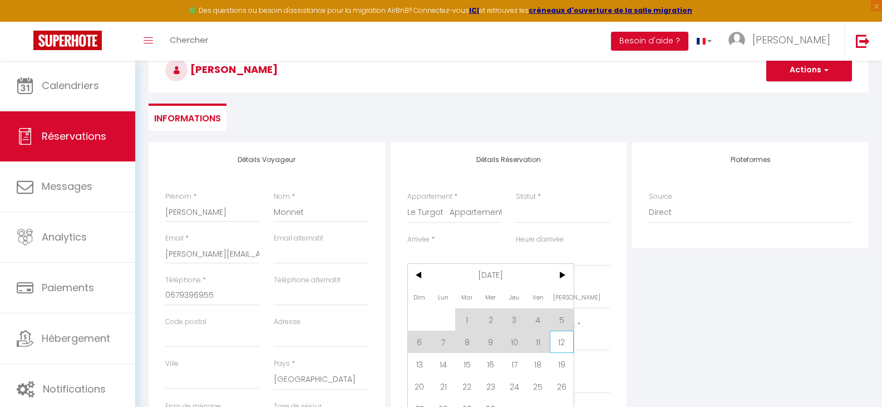
click at [562, 346] on span "12" at bounding box center [562, 342] width 24 height 22
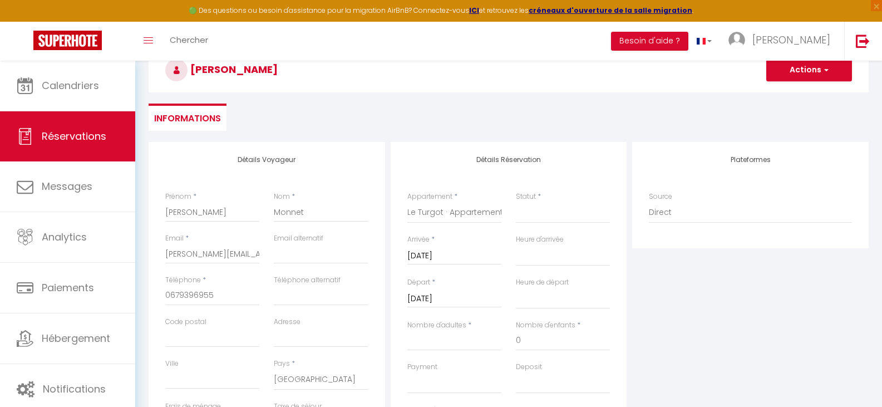
click at [438, 294] on input "[DATE]" at bounding box center [454, 299] width 94 height 14
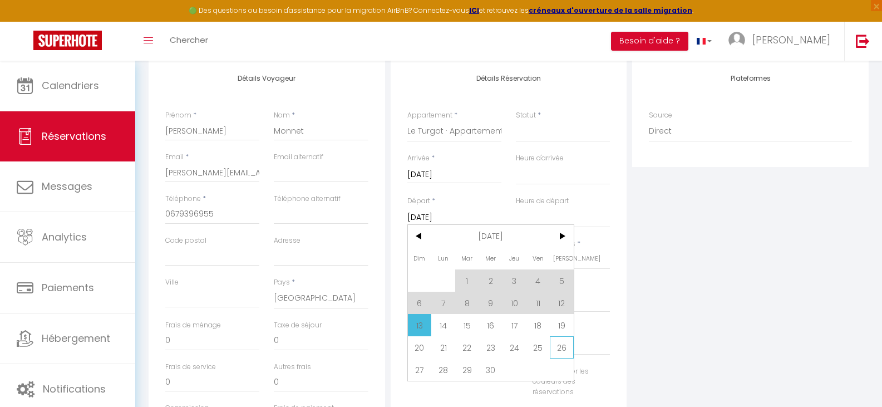
scroll to position [223, 0]
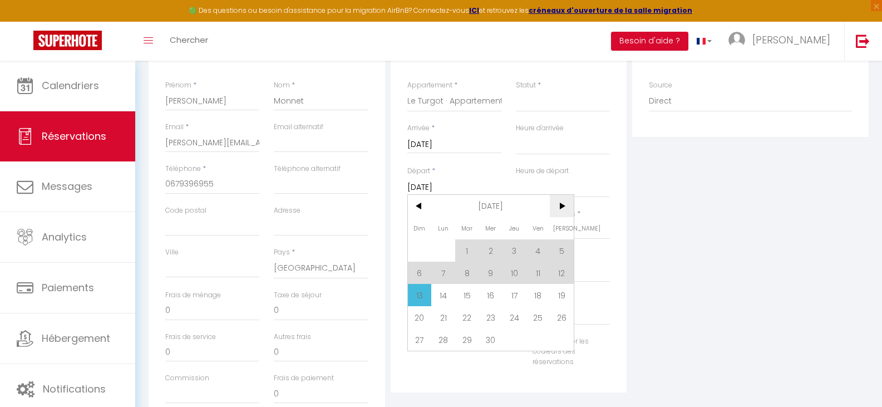
click at [562, 207] on span ">" at bounding box center [562, 206] width 24 height 22
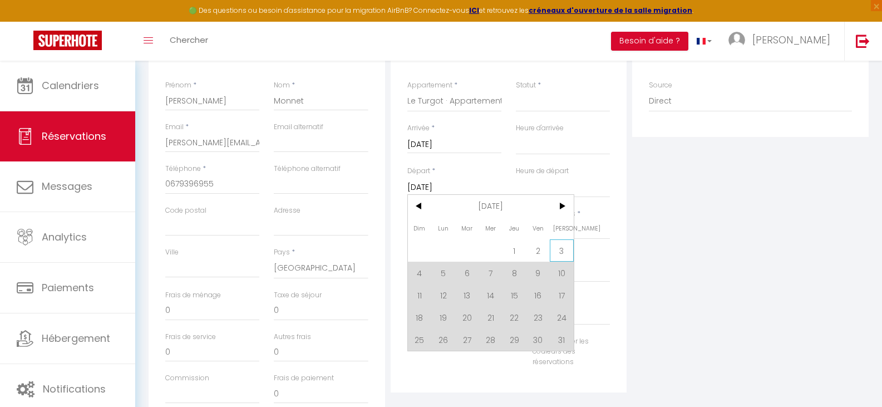
click at [565, 251] on span "3" at bounding box center [562, 250] width 24 height 22
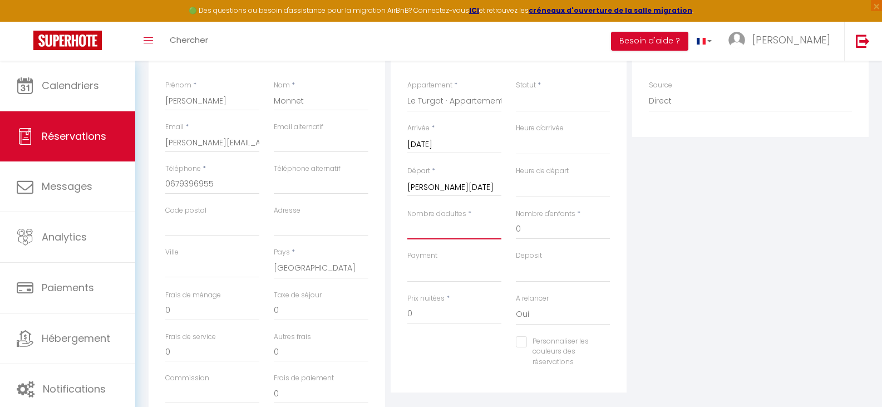
click at [440, 235] on input "Nombre d'adultes" at bounding box center [454, 229] width 94 height 20
drag, startPoint x: 522, startPoint y: 227, endPoint x: 513, endPoint y: 227, distance: 9.5
click at [513, 227] on div "Nombre d'enfants * 0" at bounding box center [563, 230] width 109 height 42
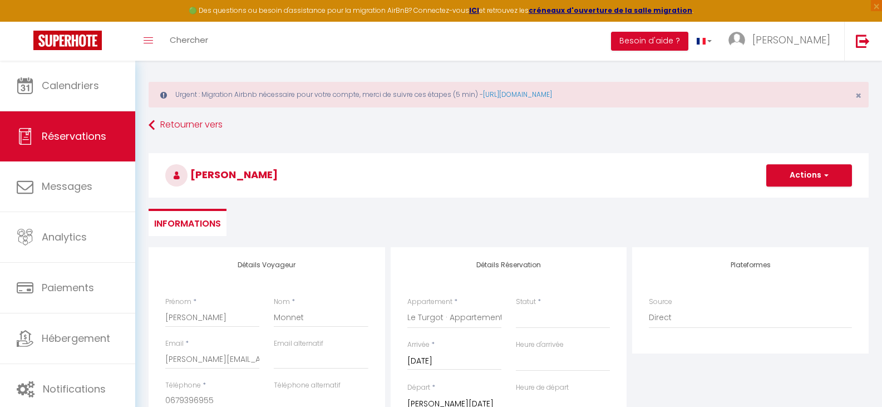
scroll to position [0, 0]
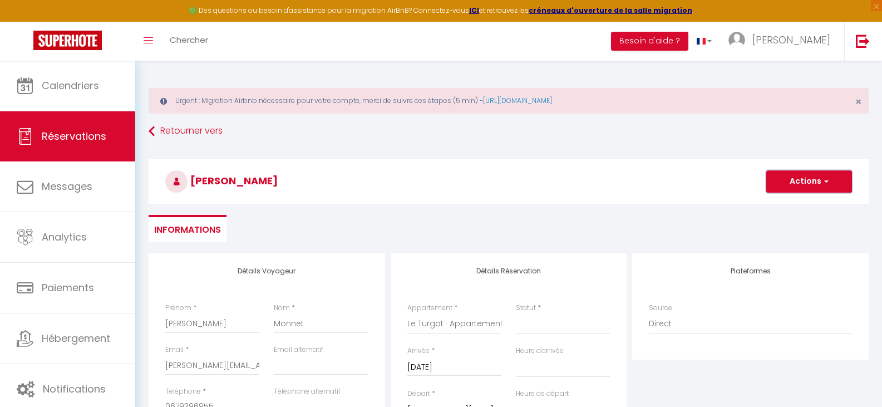
click at [790, 178] on button "Actions" at bounding box center [810, 181] width 86 height 22
click at [788, 204] on link "Enregistrer" at bounding box center [798, 206] width 88 height 14
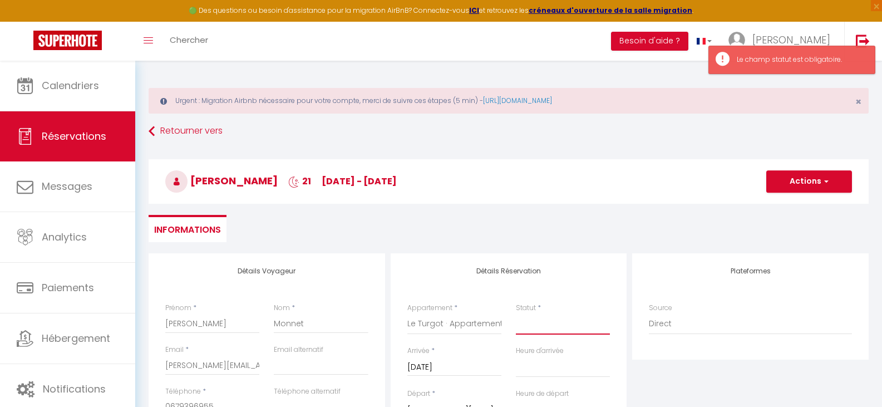
click at [574, 327] on select "Confirmé Non Confirmé [PERSON_NAME] par le voyageur No Show Request" at bounding box center [563, 323] width 94 height 21
click at [516, 313] on select "Confirmé Non Confirmé [PERSON_NAME] par le voyageur No Show Request" at bounding box center [563, 323] width 94 height 21
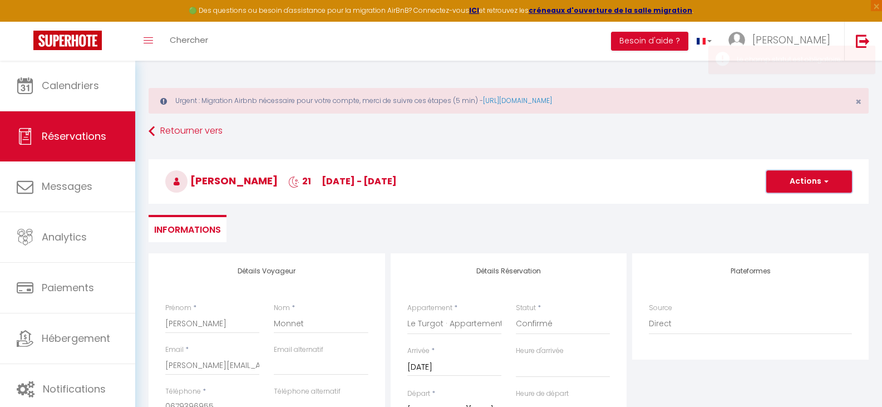
click at [828, 188] on button "Actions" at bounding box center [810, 181] width 86 height 22
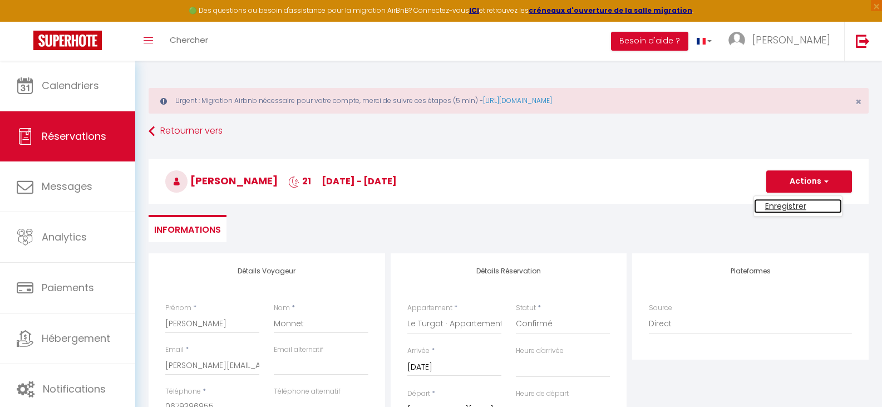
click at [809, 207] on link "Enregistrer" at bounding box center [798, 206] width 88 height 14
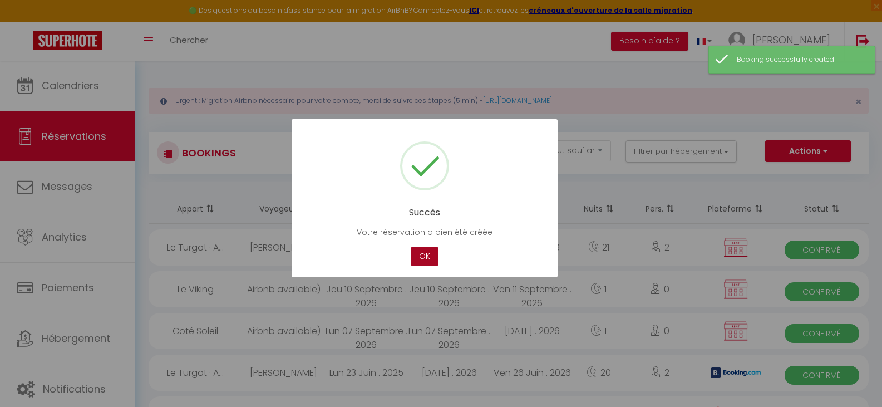
click at [433, 253] on button "OK" at bounding box center [425, 256] width 28 height 19
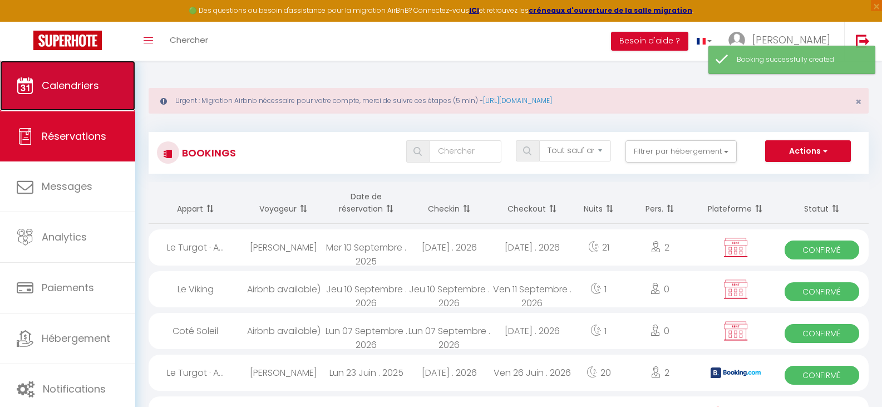
click at [89, 92] on span "Calendriers" at bounding box center [70, 85] width 57 height 14
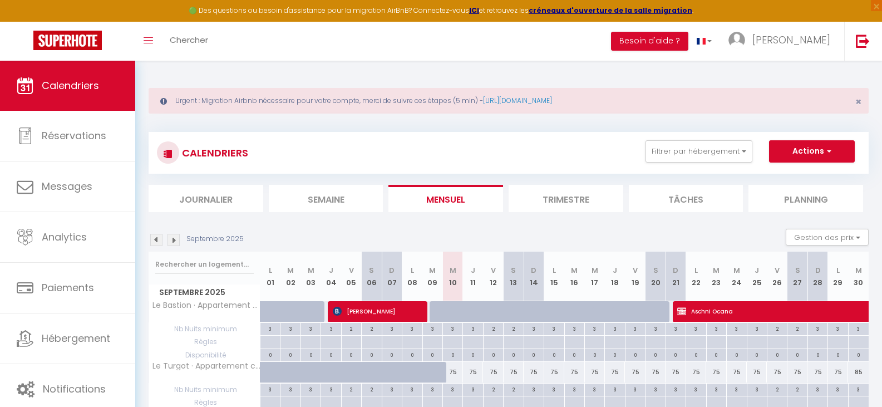
click at [173, 240] on img at bounding box center [174, 240] width 12 height 12
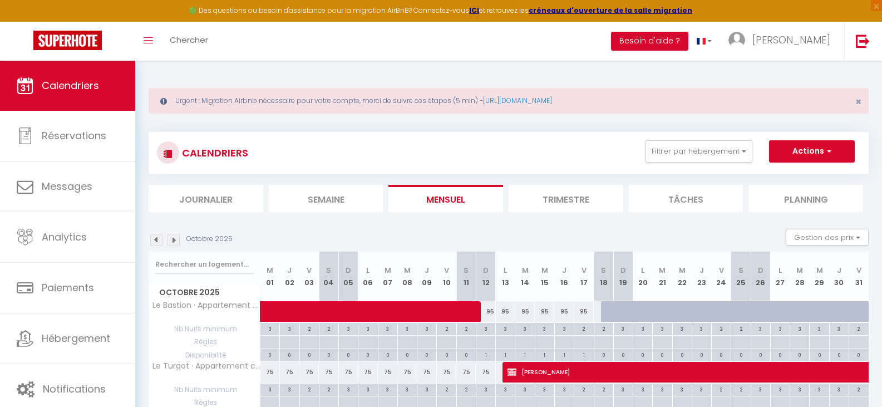
click at [155, 244] on img at bounding box center [156, 240] width 12 height 12
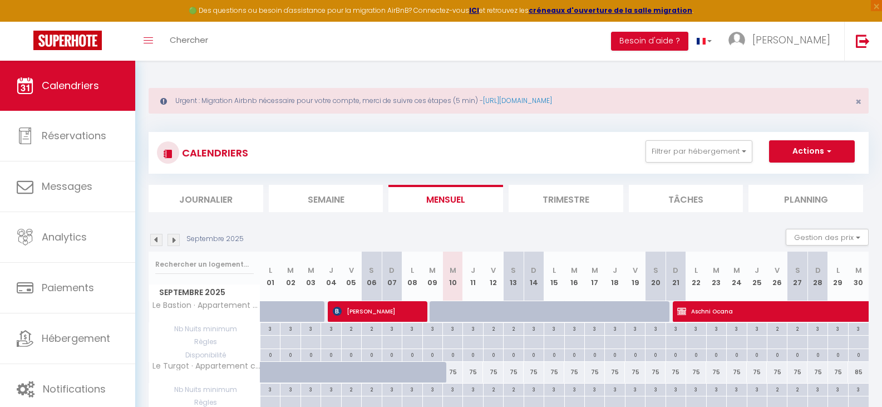
click at [175, 238] on img at bounding box center [174, 240] width 12 height 12
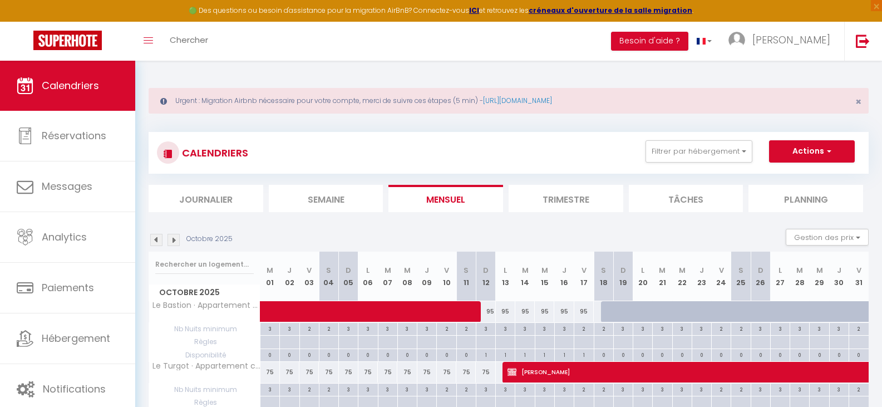
click at [175, 238] on img at bounding box center [174, 240] width 12 height 12
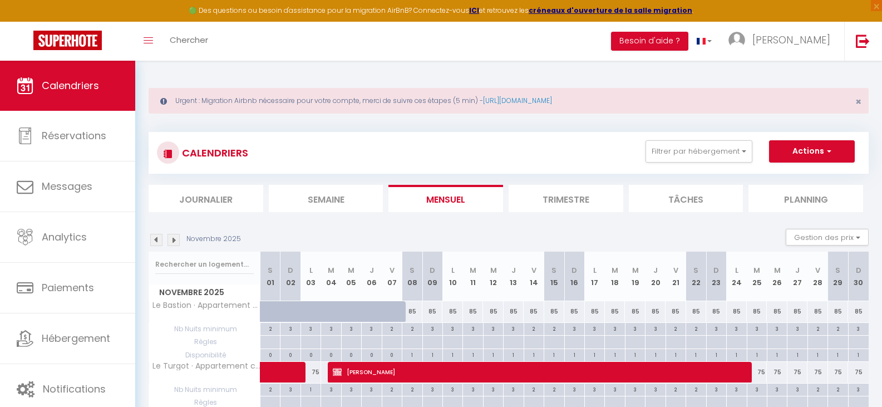
click at [175, 238] on img at bounding box center [174, 240] width 12 height 12
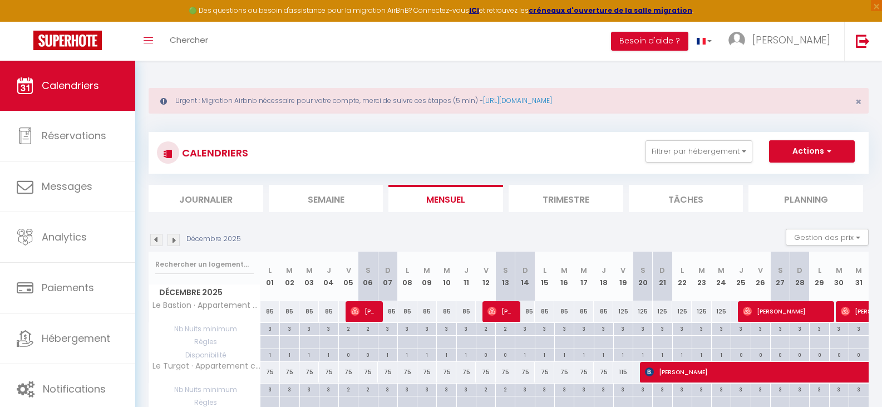
click at [175, 238] on img at bounding box center [174, 240] width 12 height 12
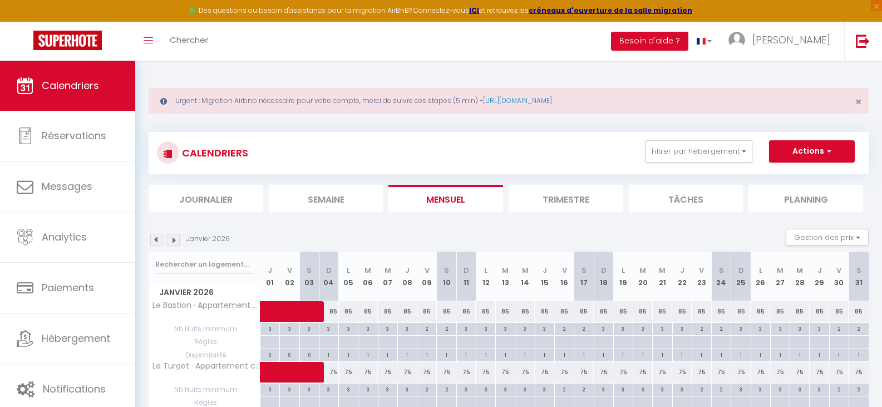
click at [175, 238] on img at bounding box center [174, 240] width 12 height 12
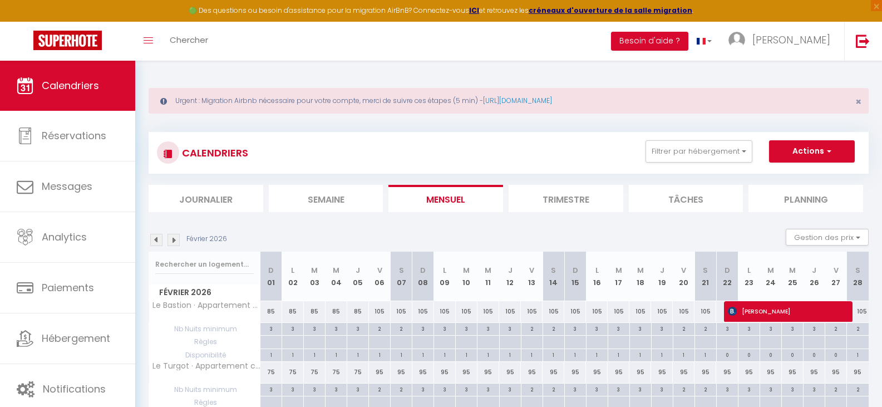
click at [175, 238] on img at bounding box center [174, 240] width 12 height 12
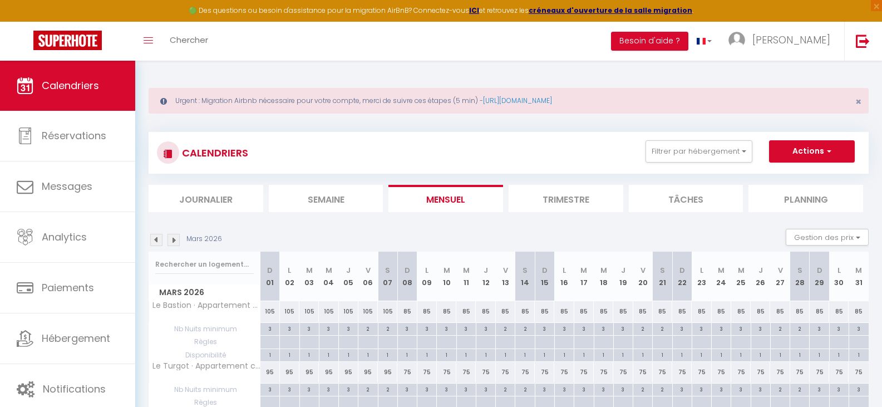
click at [175, 238] on img at bounding box center [174, 240] width 12 height 12
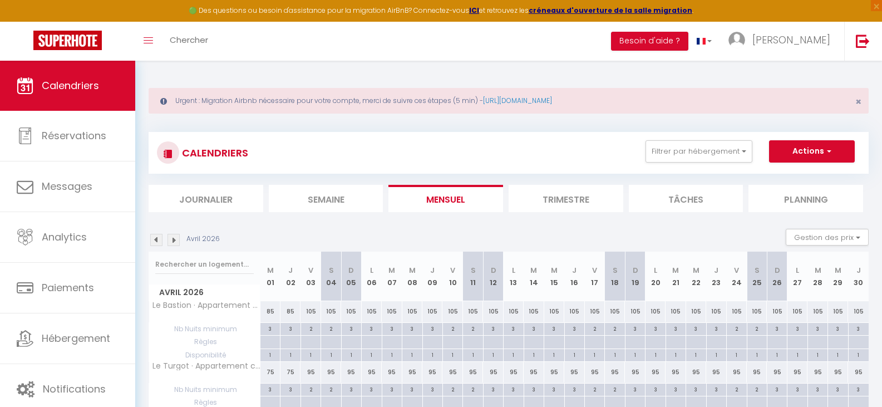
click at [175, 238] on img at bounding box center [174, 240] width 12 height 12
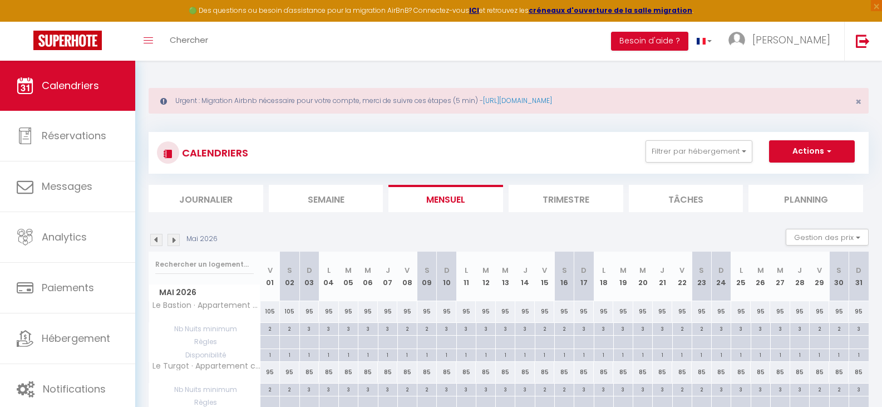
click at [175, 238] on img at bounding box center [174, 240] width 12 height 12
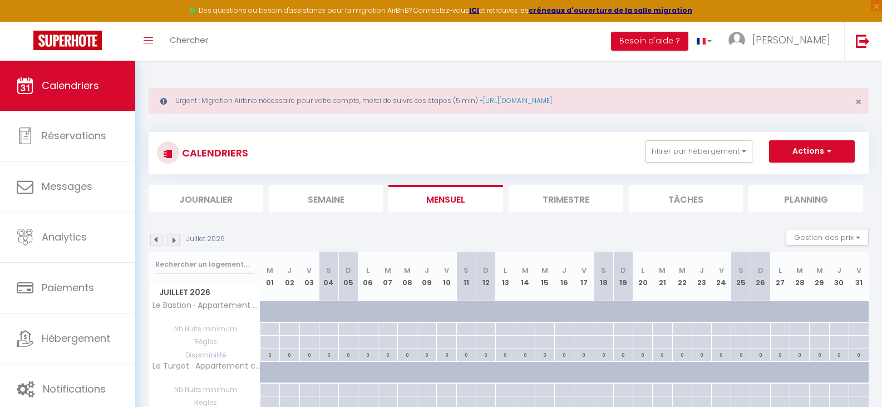
click at [175, 237] on img at bounding box center [174, 240] width 12 height 12
